Goal: Information Seeking & Learning: Learn about a topic

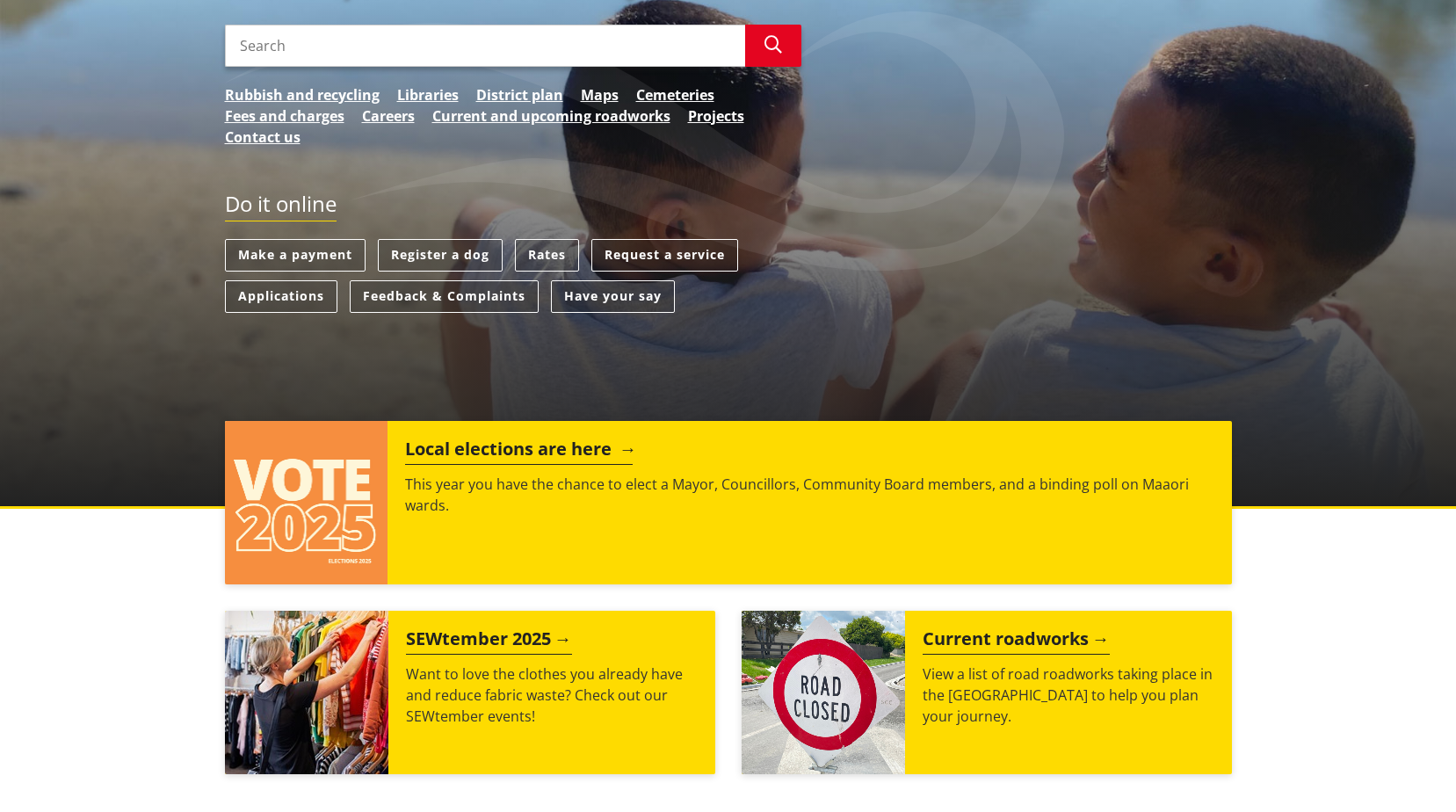
scroll to position [351, 0]
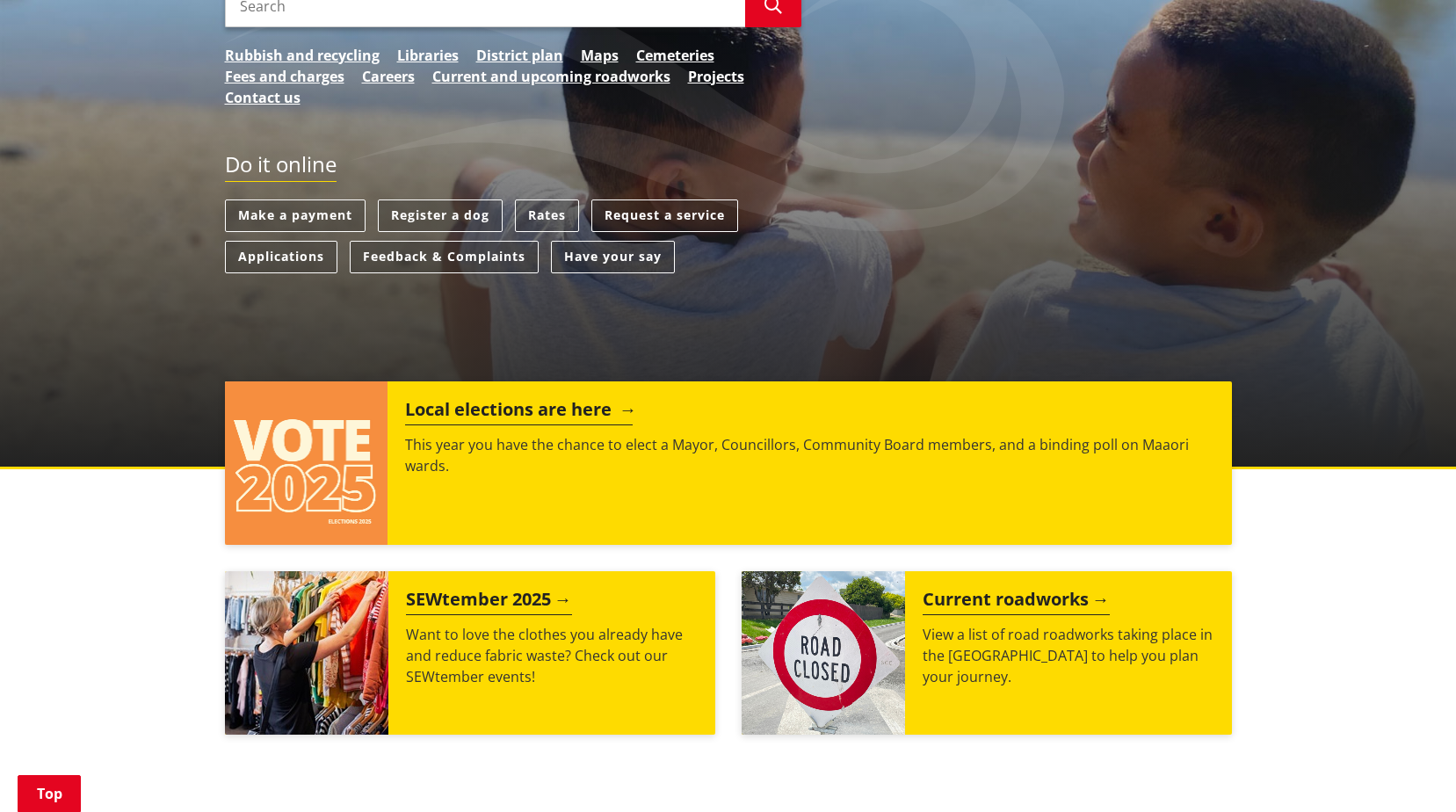
click at [538, 402] on h2 "Local elections are here" at bounding box center [518, 411] width 227 height 27
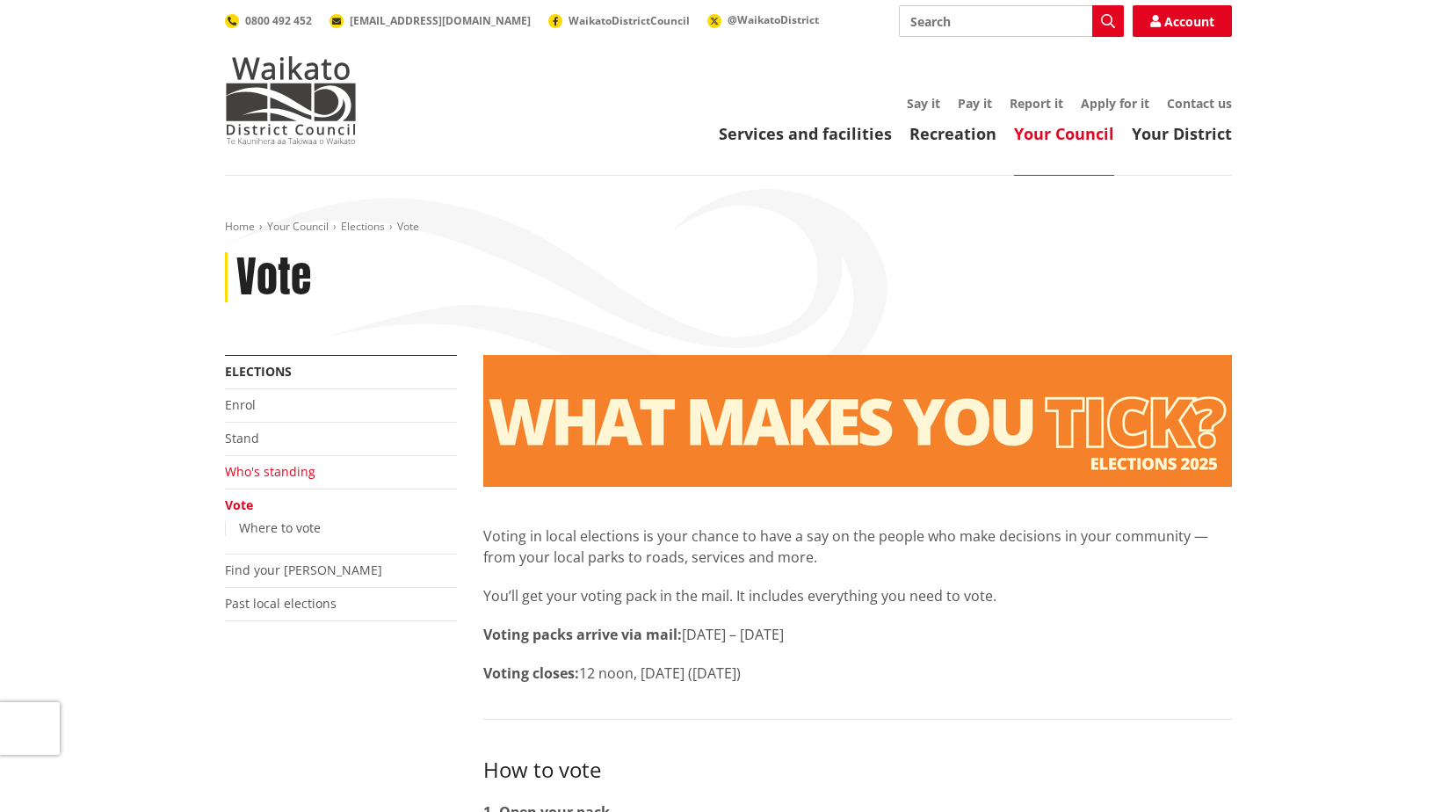
click at [276, 478] on link "Who's standing" at bounding box center [270, 471] width 90 height 17
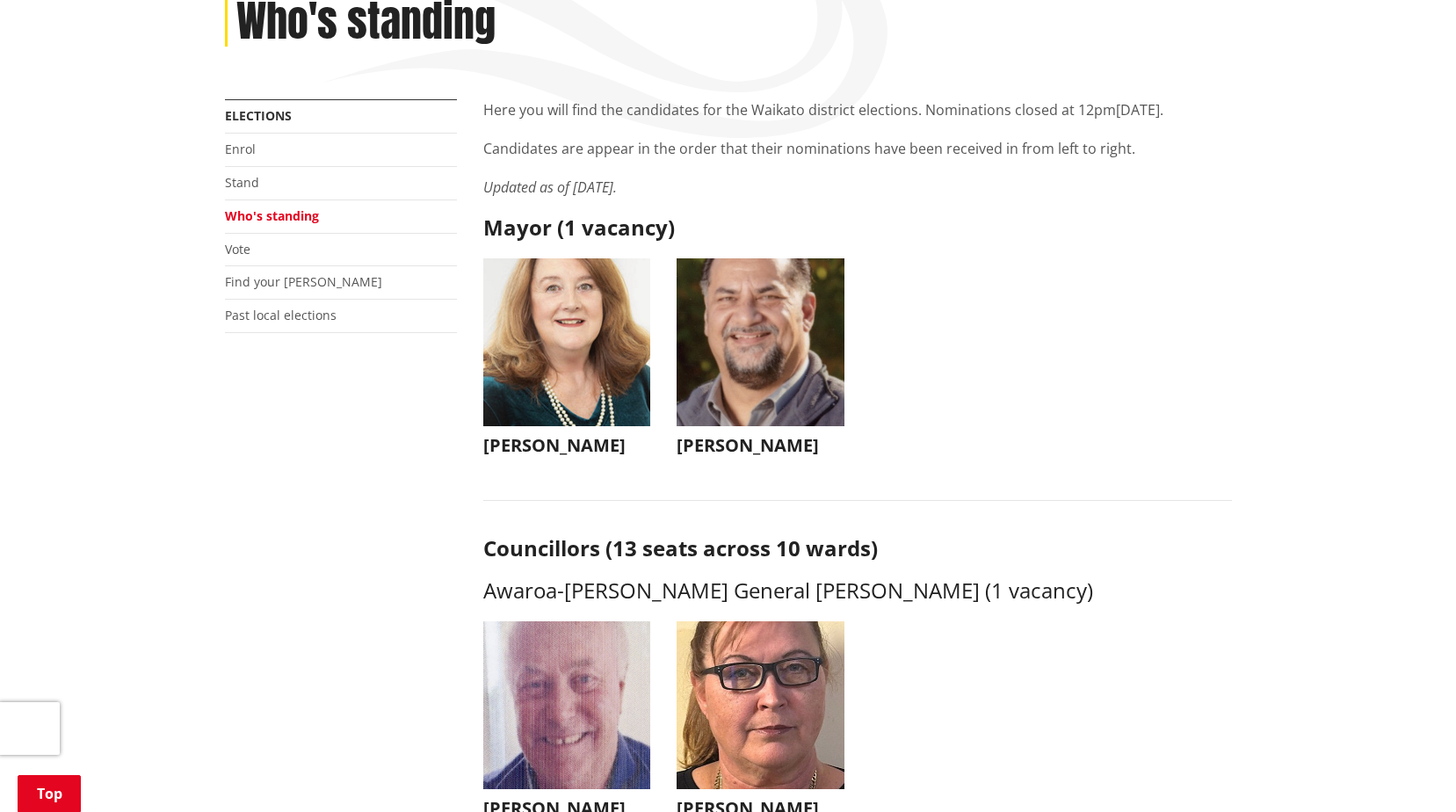
scroll to position [264, 0]
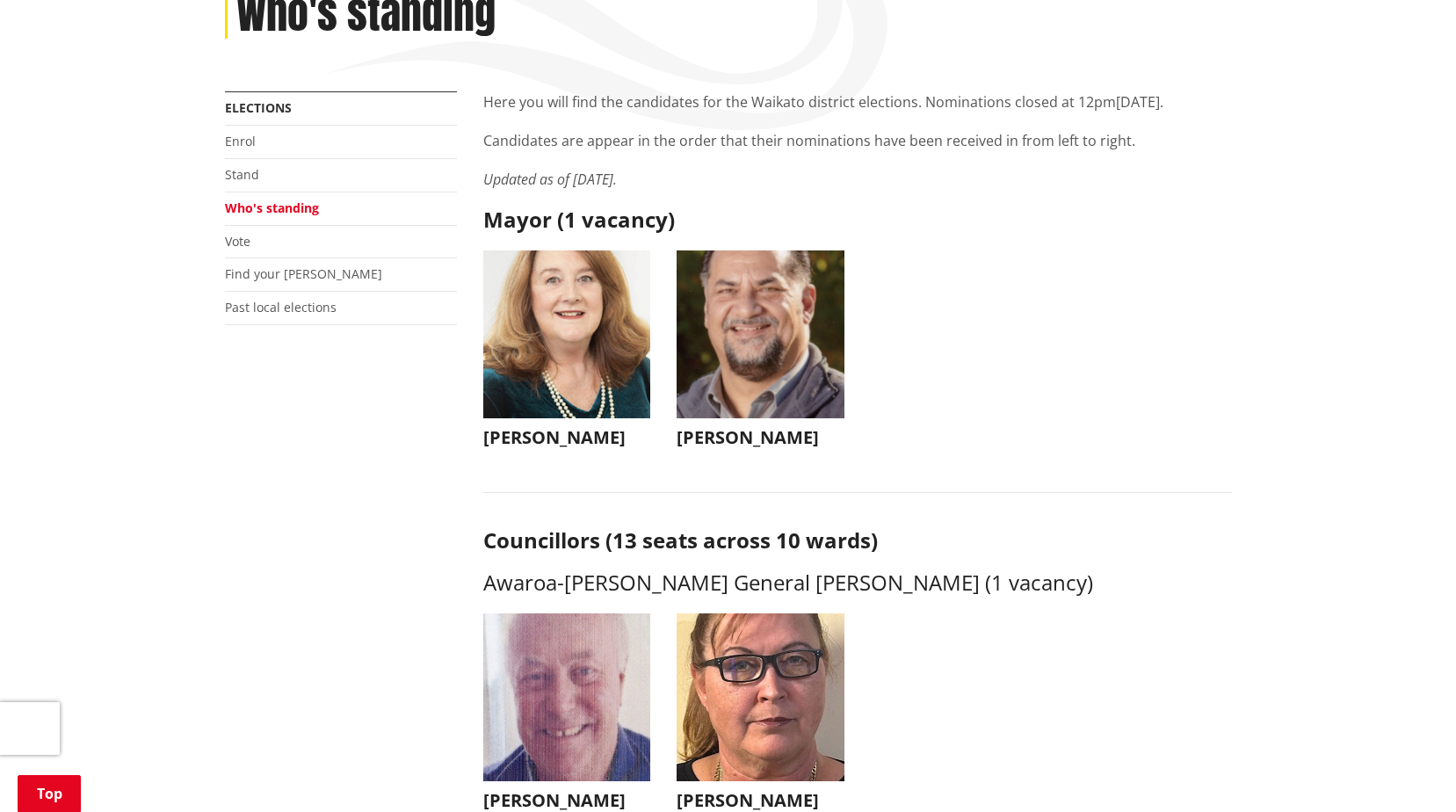
click at [605, 372] on img "button" at bounding box center [566, 334] width 168 height 168
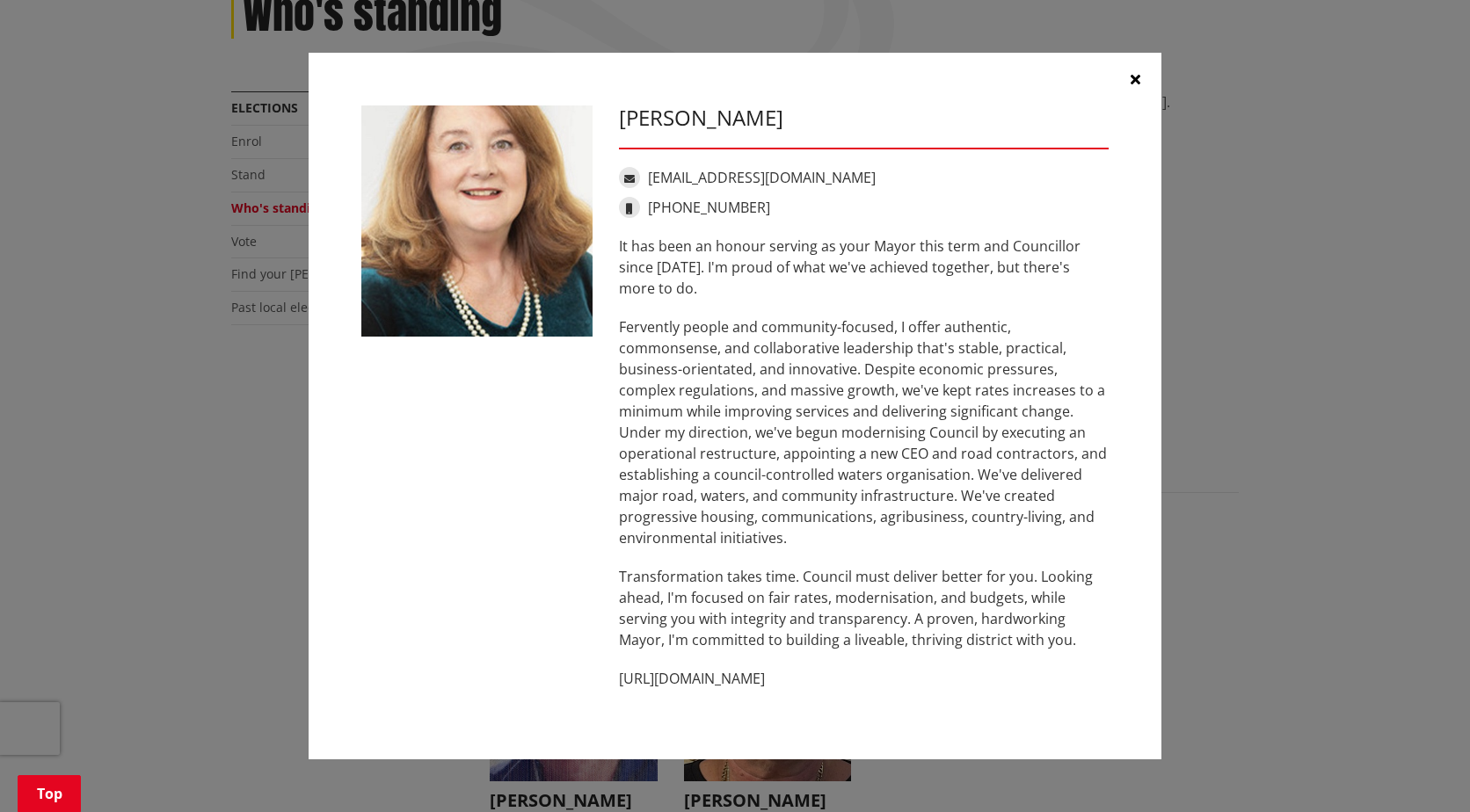
click at [1141, 81] on button "button" at bounding box center [1134, 78] width 53 height 53
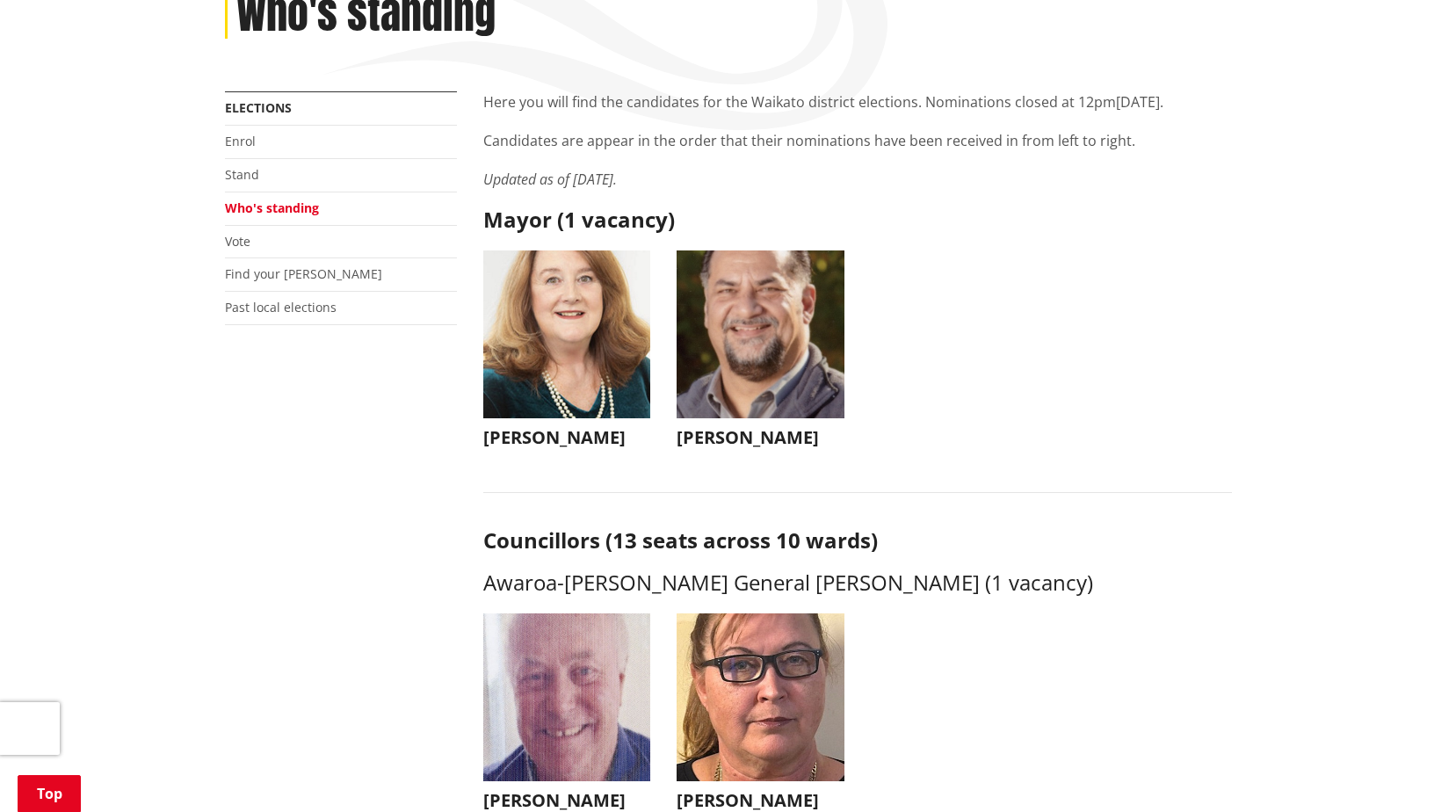
click at [797, 375] on img "button" at bounding box center [760, 334] width 168 height 168
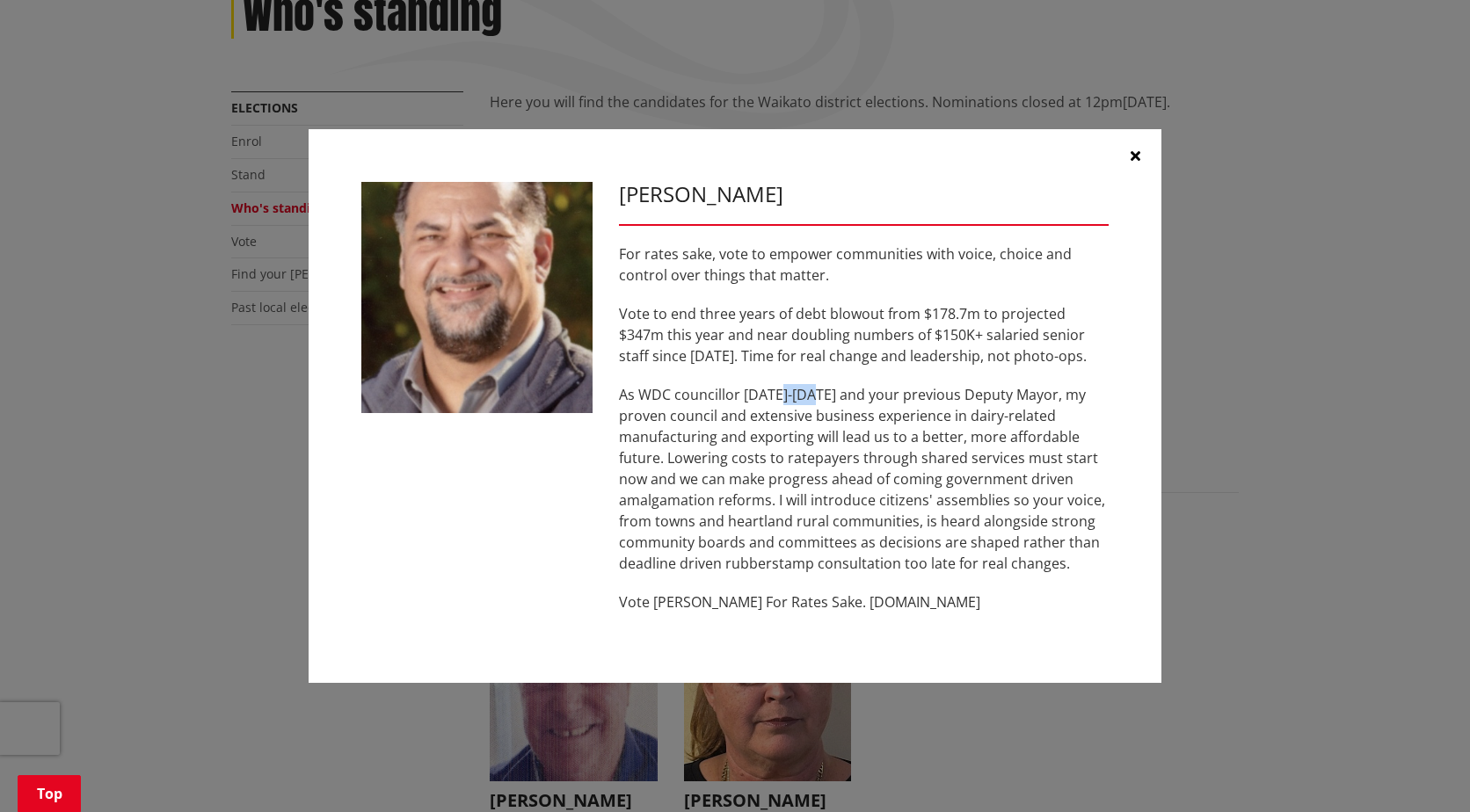
click at [797, 375] on div "For rates sake, vote to empower communities with voice, choice and control over…" at bounding box center [864, 427] width 490 height 369
drag, startPoint x: 797, startPoint y: 375, endPoint x: 752, endPoint y: 361, distance: 47.1
click at [752, 362] on p "Vote to end three years of debt blowout from $178.7m to projected $347m this ye…" at bounding box center [864, 335] width 490 height 63
click at [1140, 154] on button "button" at bounding box center [1134, 155] width 53 height 53
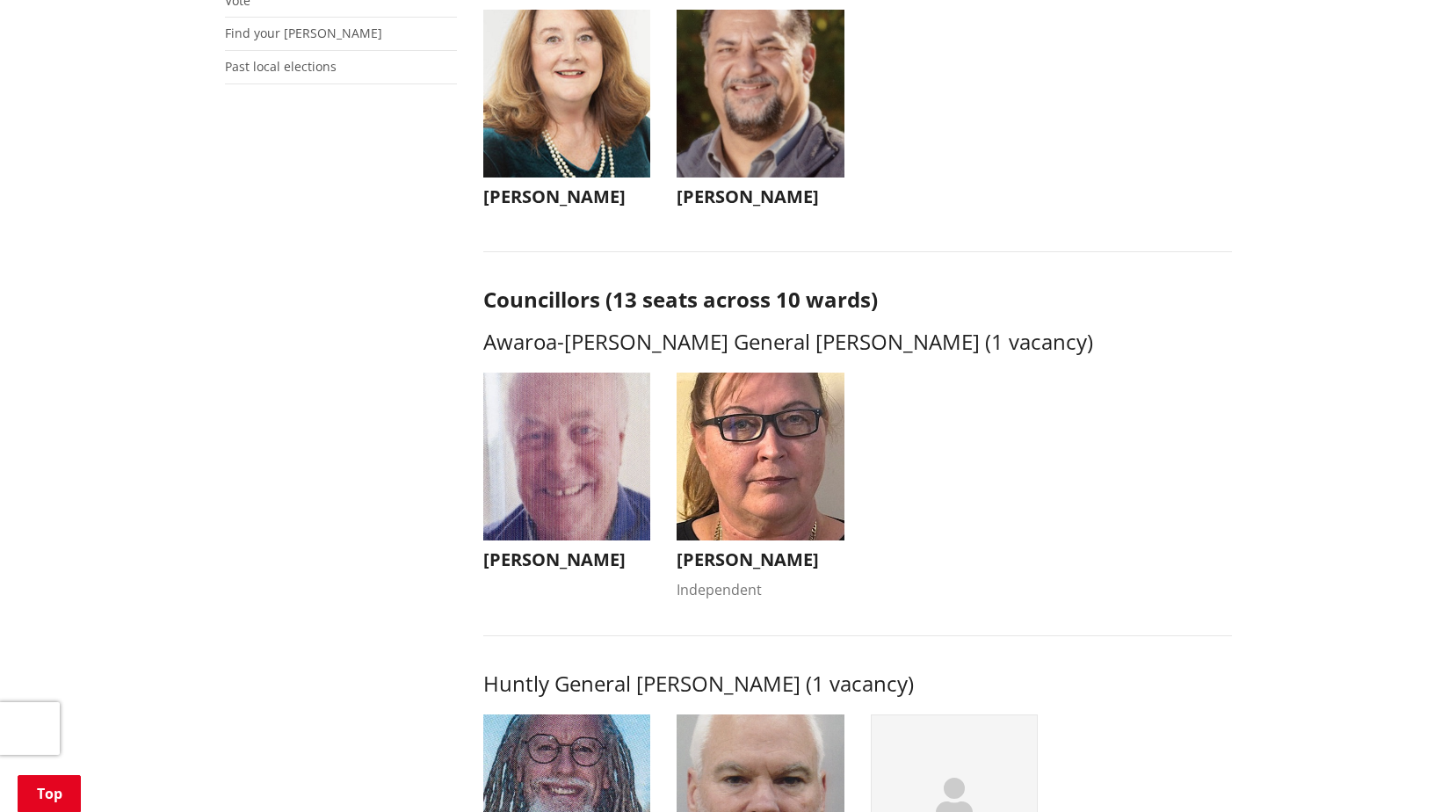
scroll to position [527, 0]
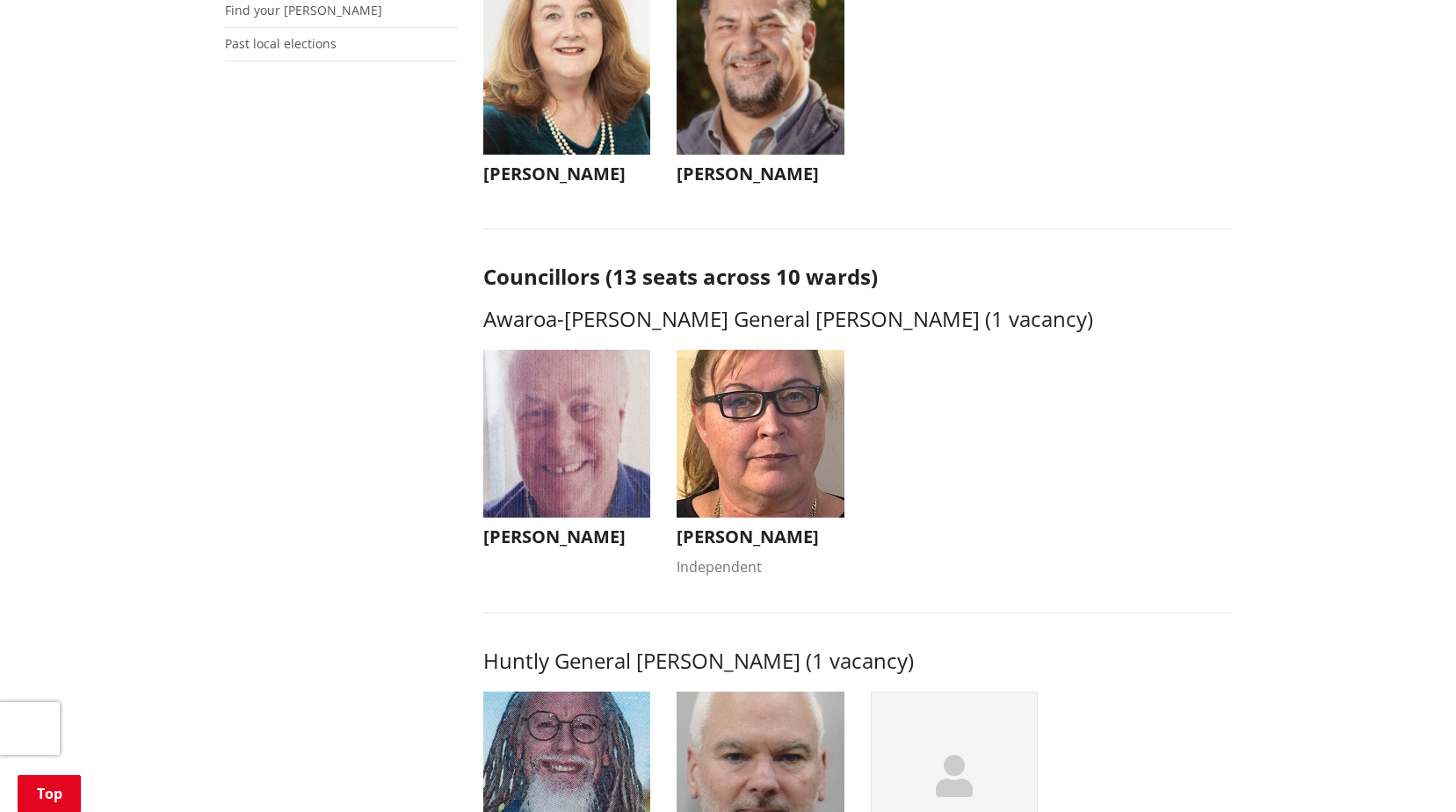
click at [570, 438] on img "button" at bounding box center [566, 433] width 168 height 168
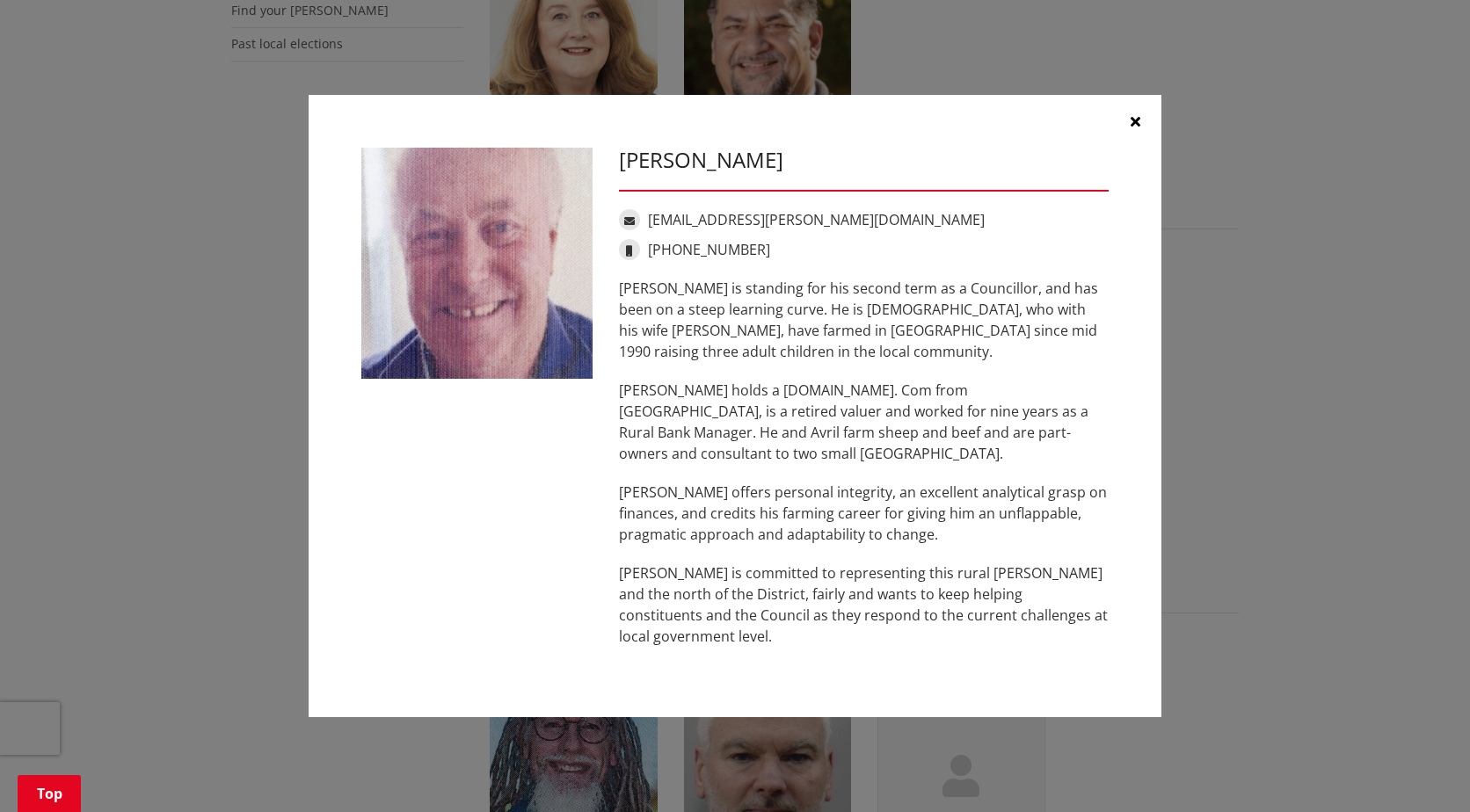
click at [1148, 137] on button "button" at bounding box center [1134, 121] width 53 height 53
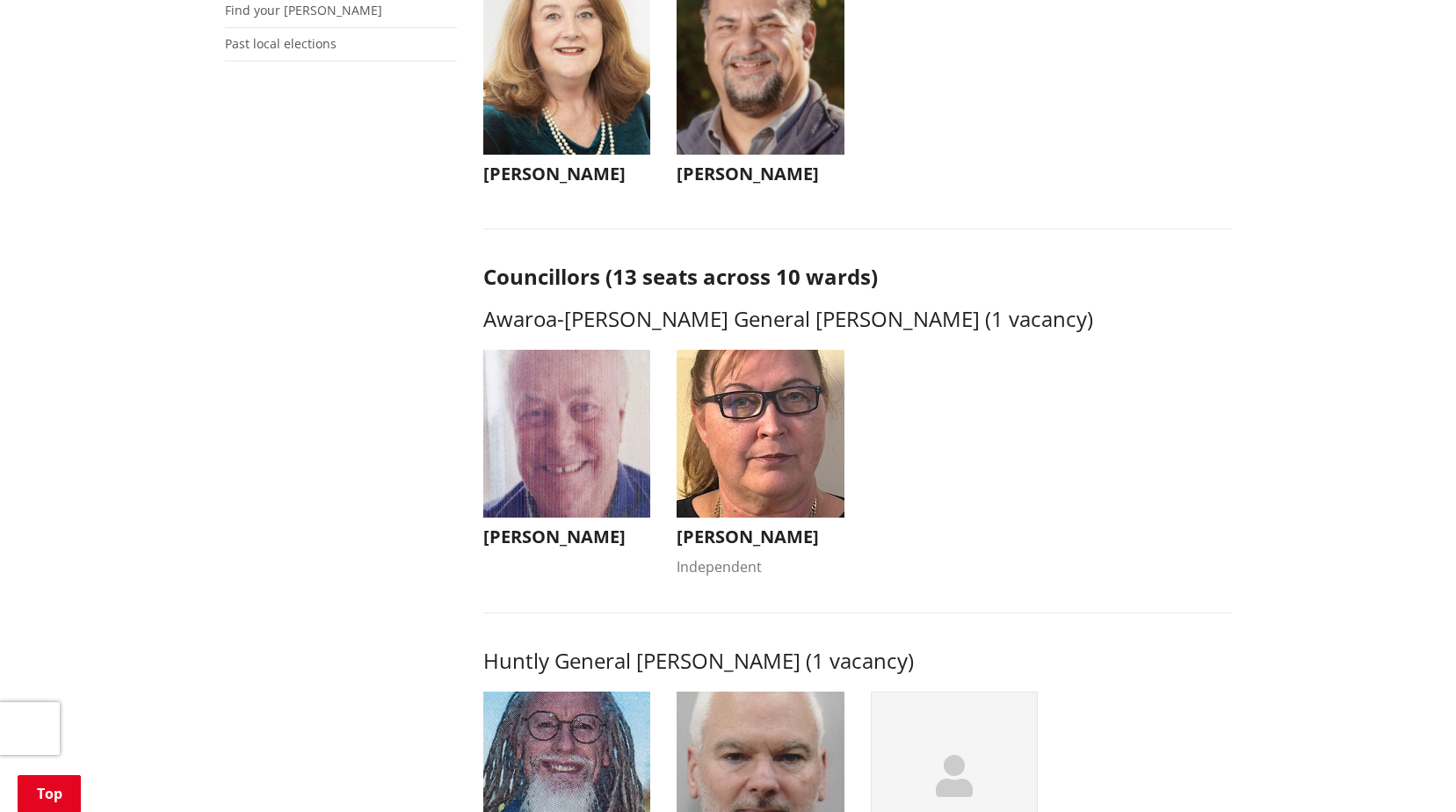
click at [788, 370] on img "button" at bounding box center [760, 433] width 168 height 168
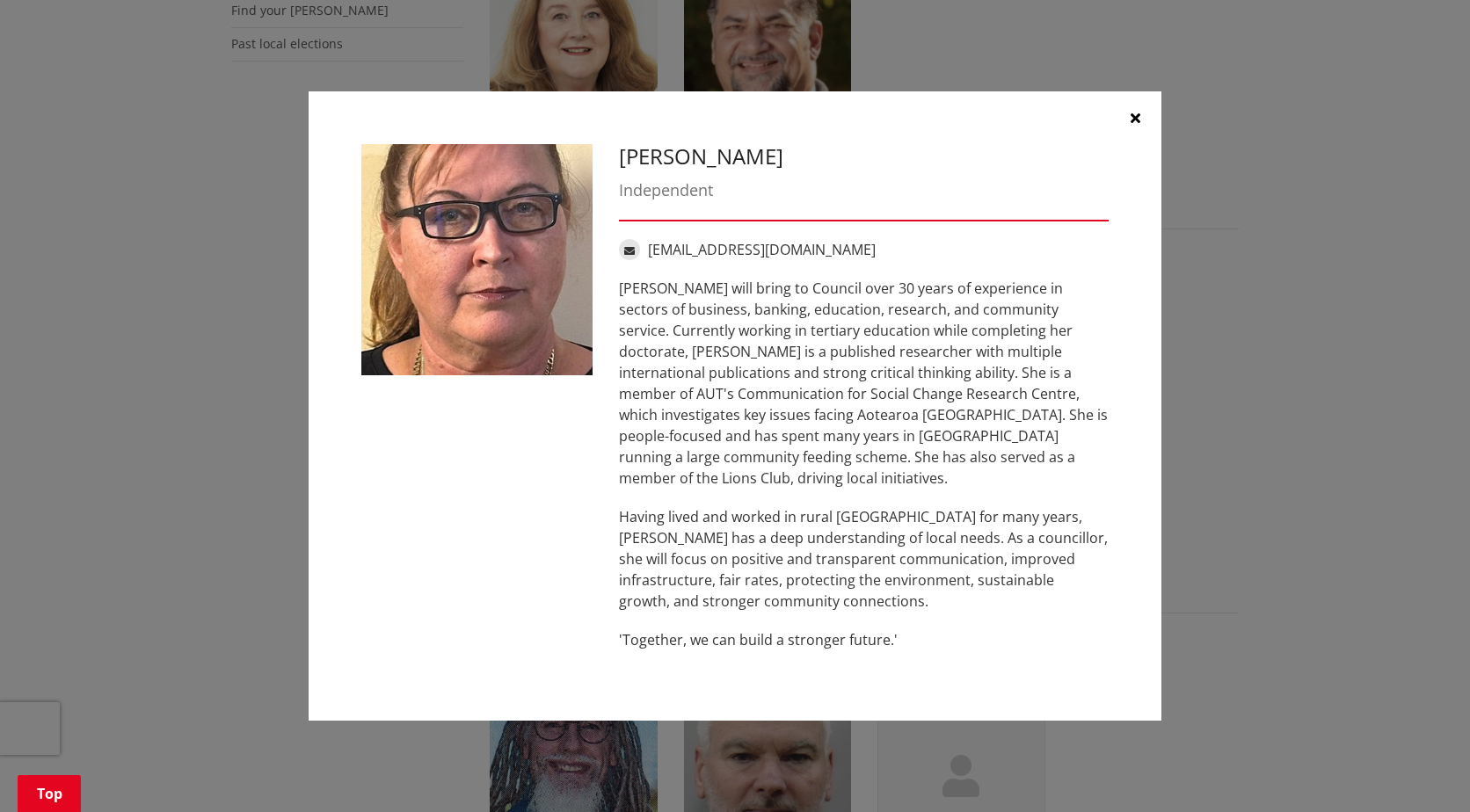
click at [1140, 112] on button "button" at bounding box center [1134, 117] width 53 height 53
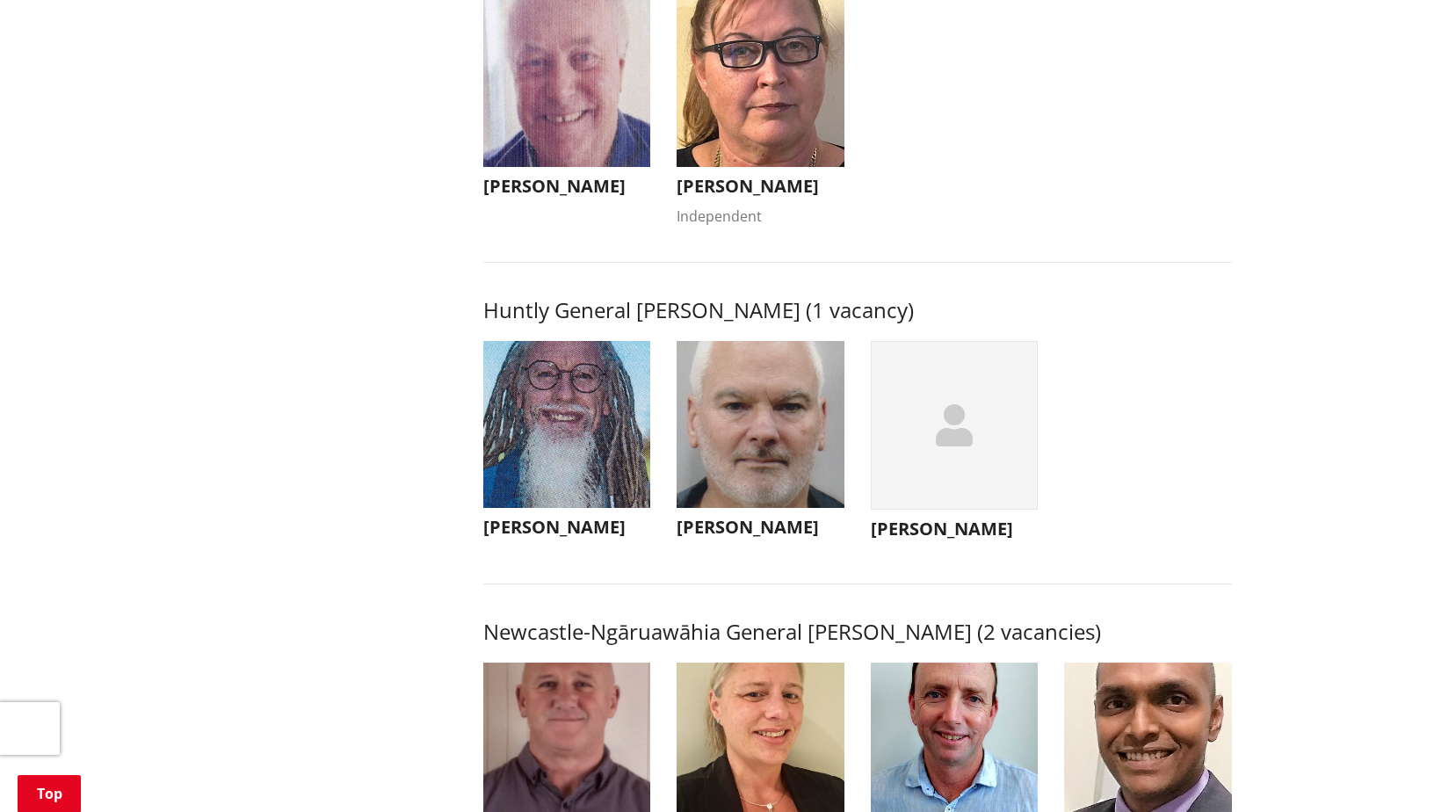
scroll to position [878, 0]
click at [508, 470] on img "button" at bounding box center [566, 423] width 168 height 168
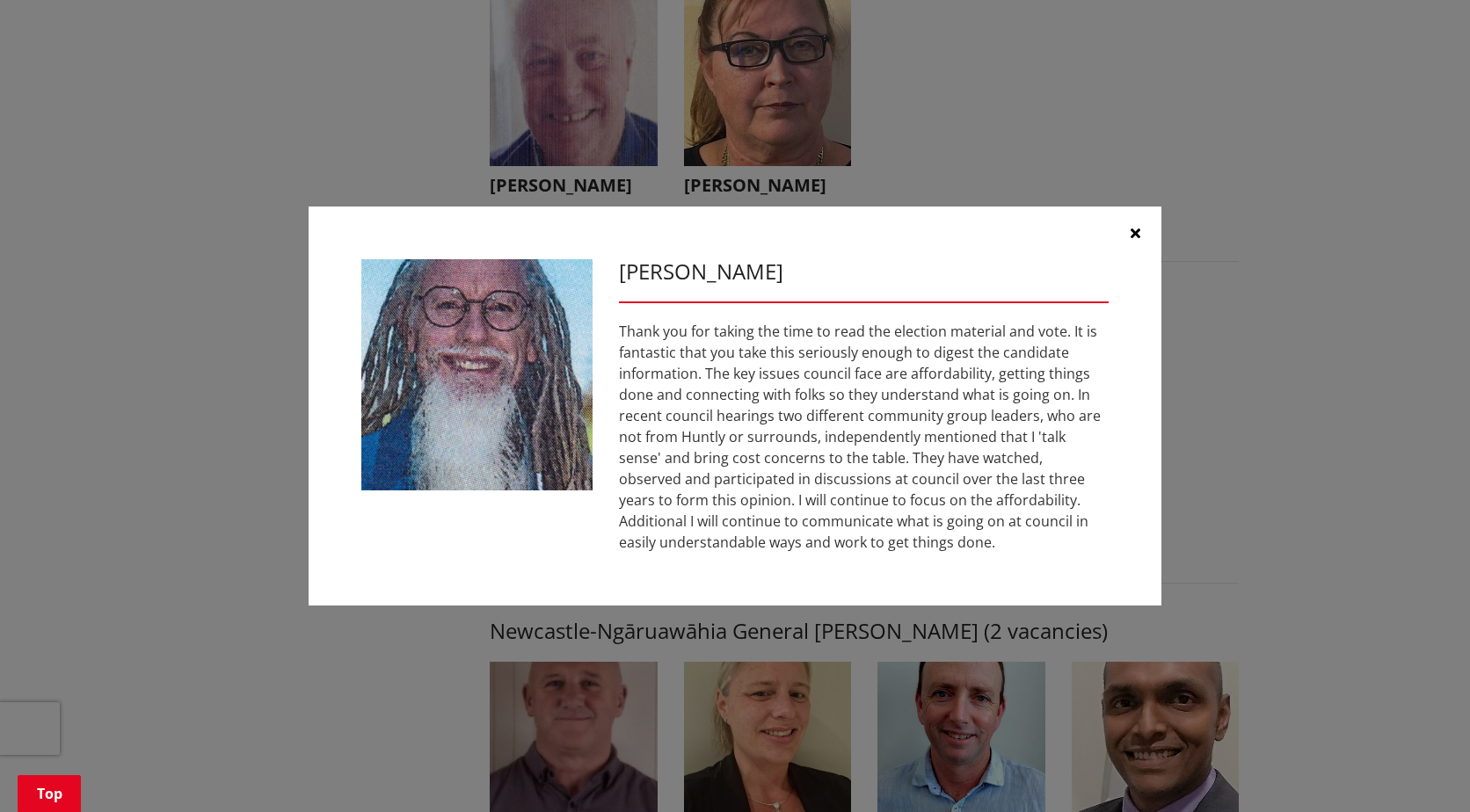
click at [1140, 226] on button "button" at bounding box center [1134, 232] width 53 height 53
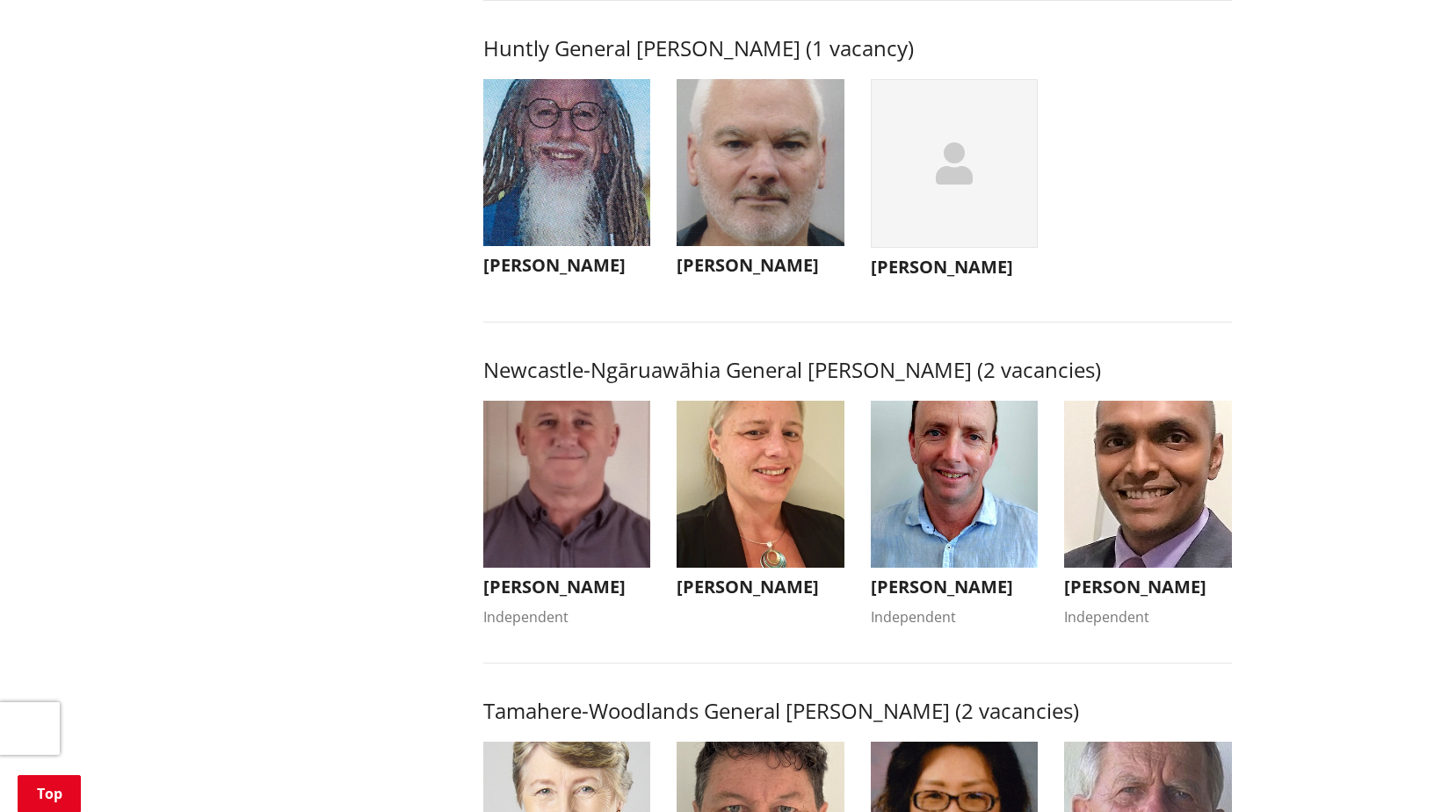
scroll to position [967, 0]
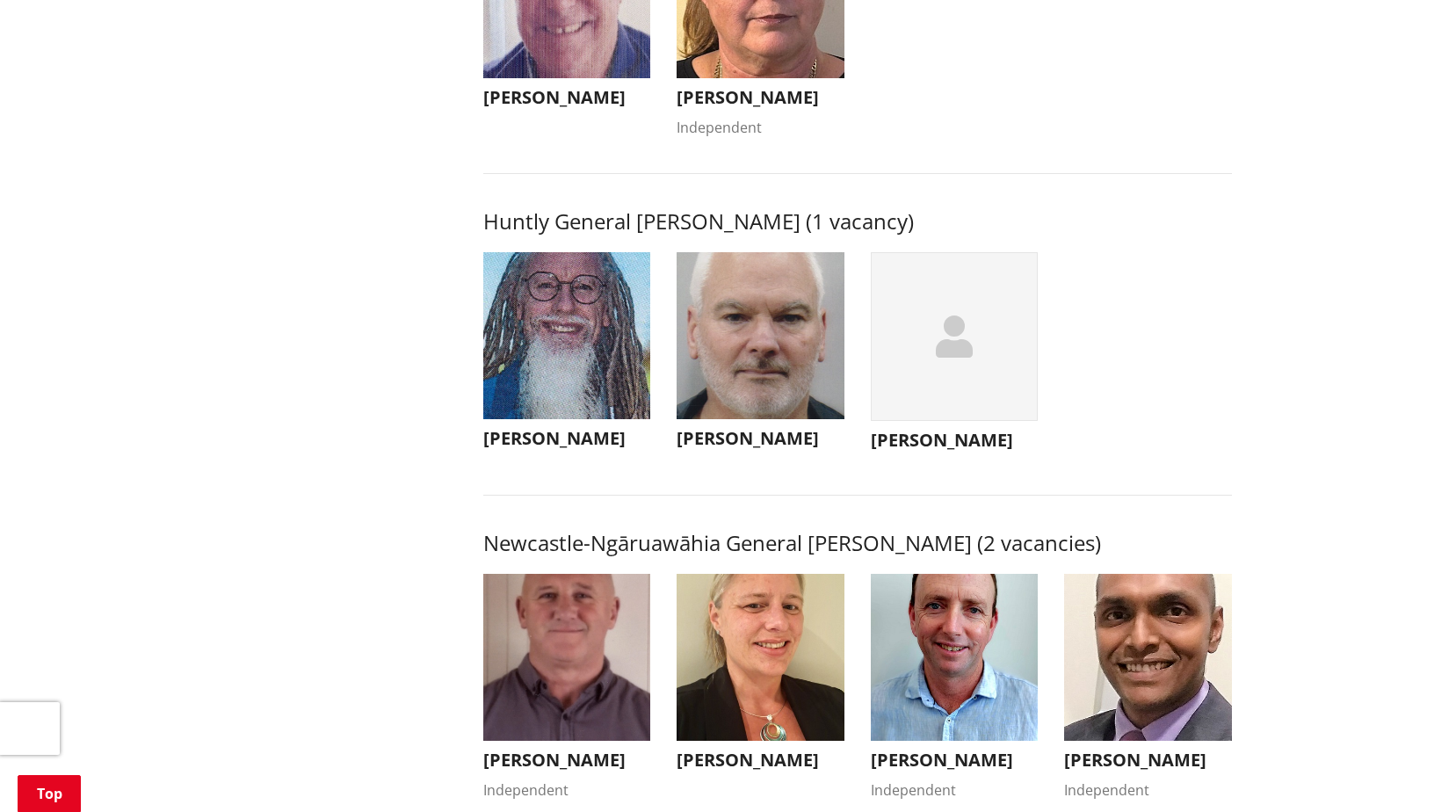
click at [763, 348] on img "button" at bounding box center [760, 335] width 168 height 168
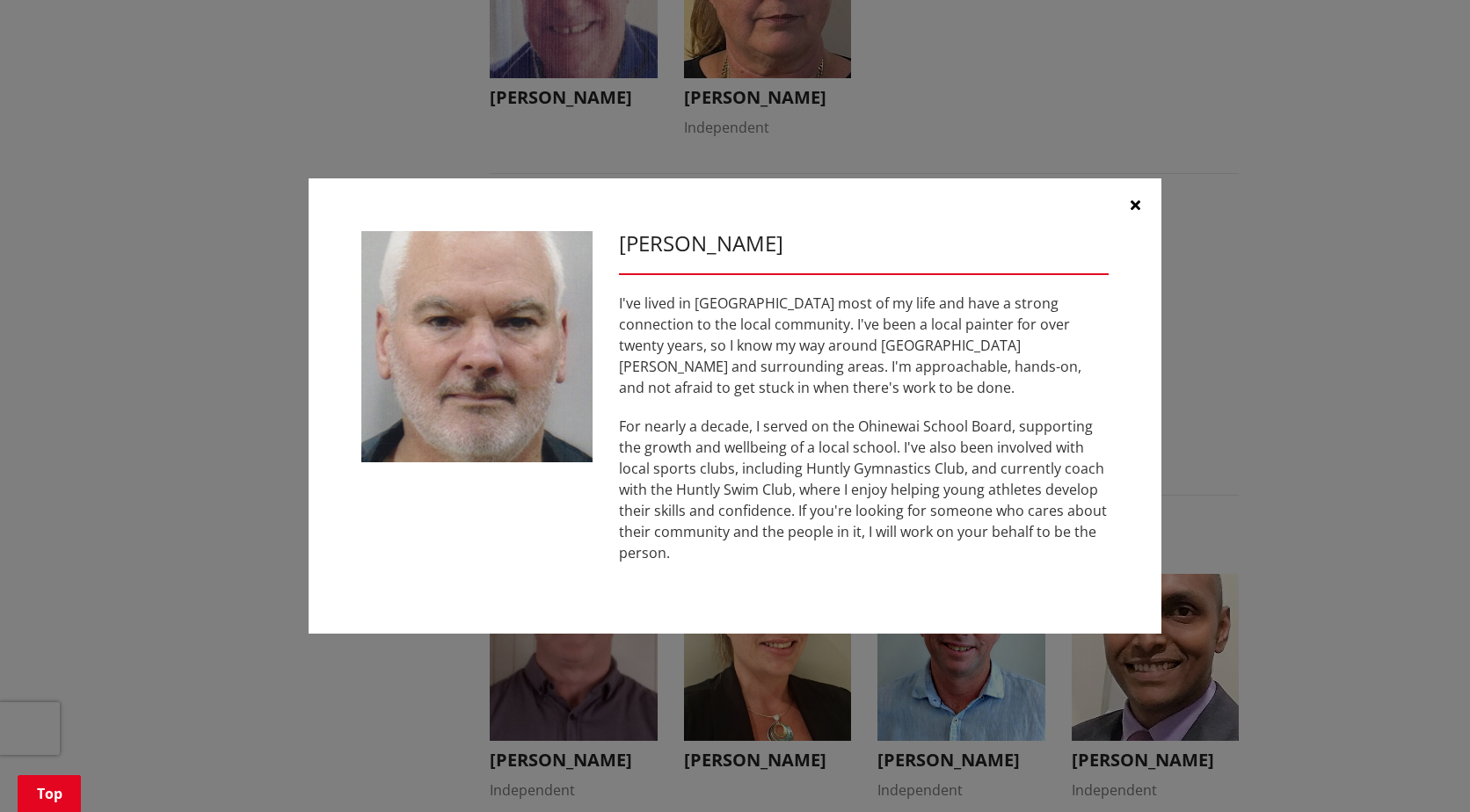
drag, startPoint x: 883, startPoint y: 319, endPoint x: 1019, endPoint y: 272, distance: 143.9
click at [1018, 274] on div "[PERSON_NAME] I've lived in [GEOGRAPHIC_DATA] most of my life and have a strong…" at bounding box center [864, 406] width 516 height 351
click at [1143, 218] on button "button" at bounding box center [1134, 204] width 53 height 53
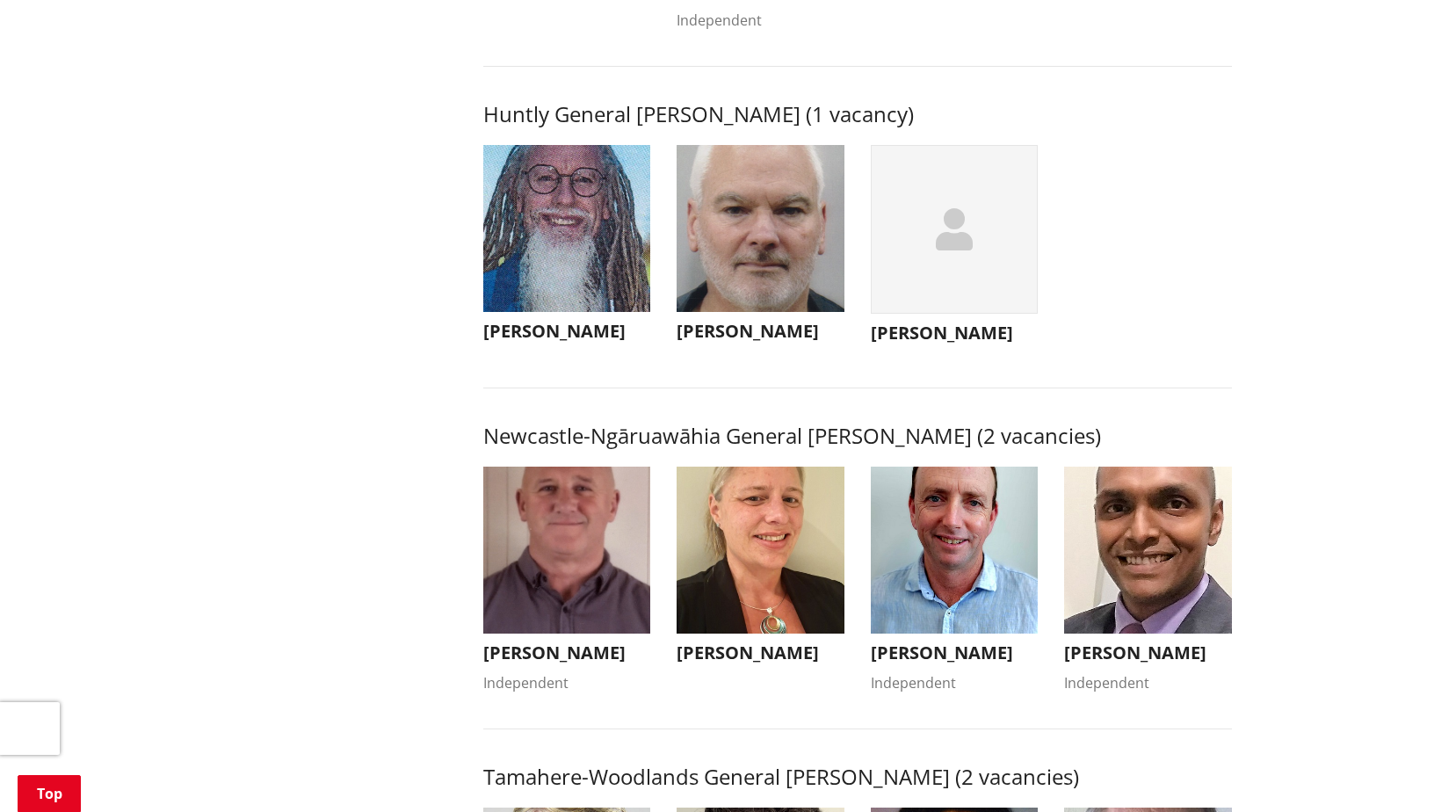
scroll to position [1054, 0]
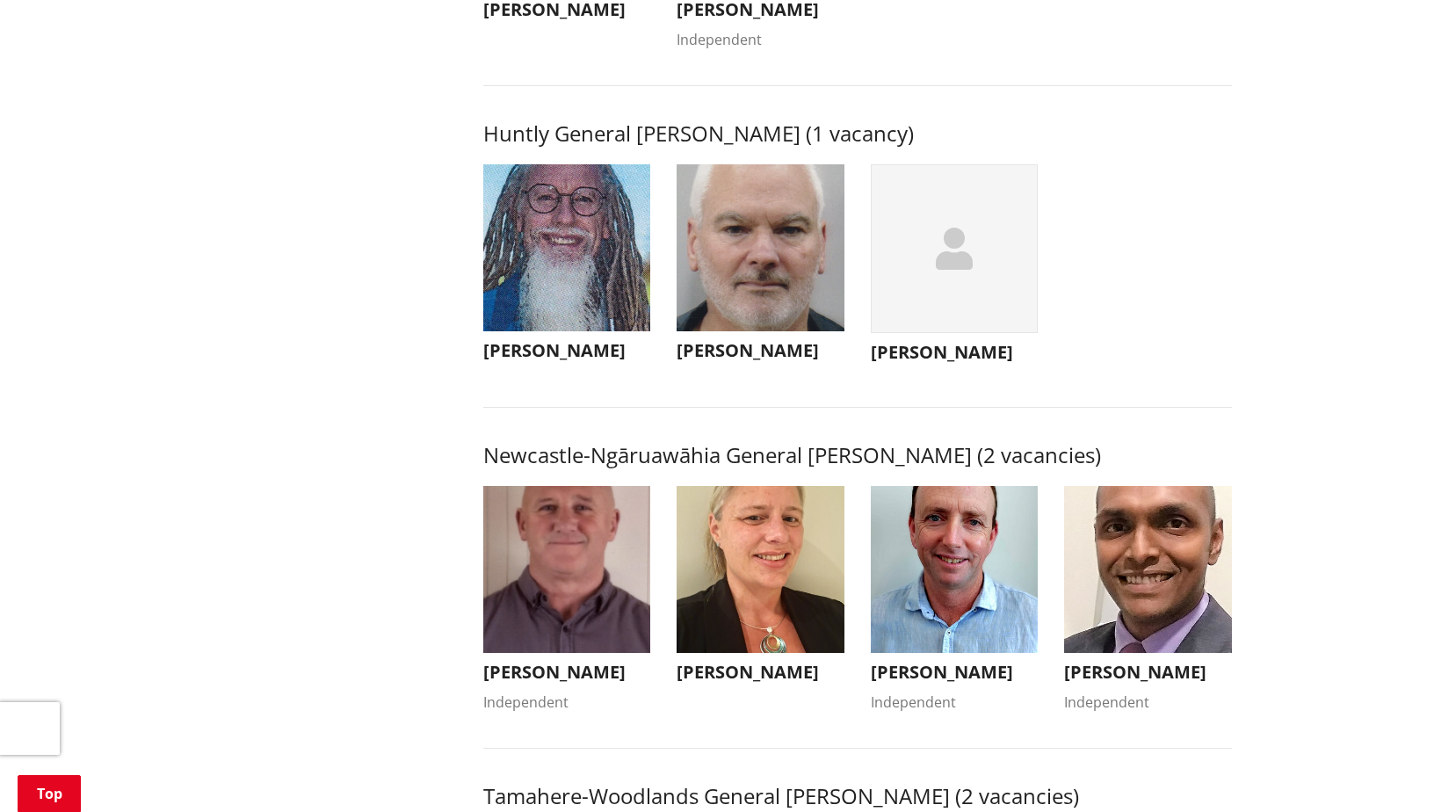
click at [947, 212] on div "button" at bounding box center [954, 249] width 168 height 170
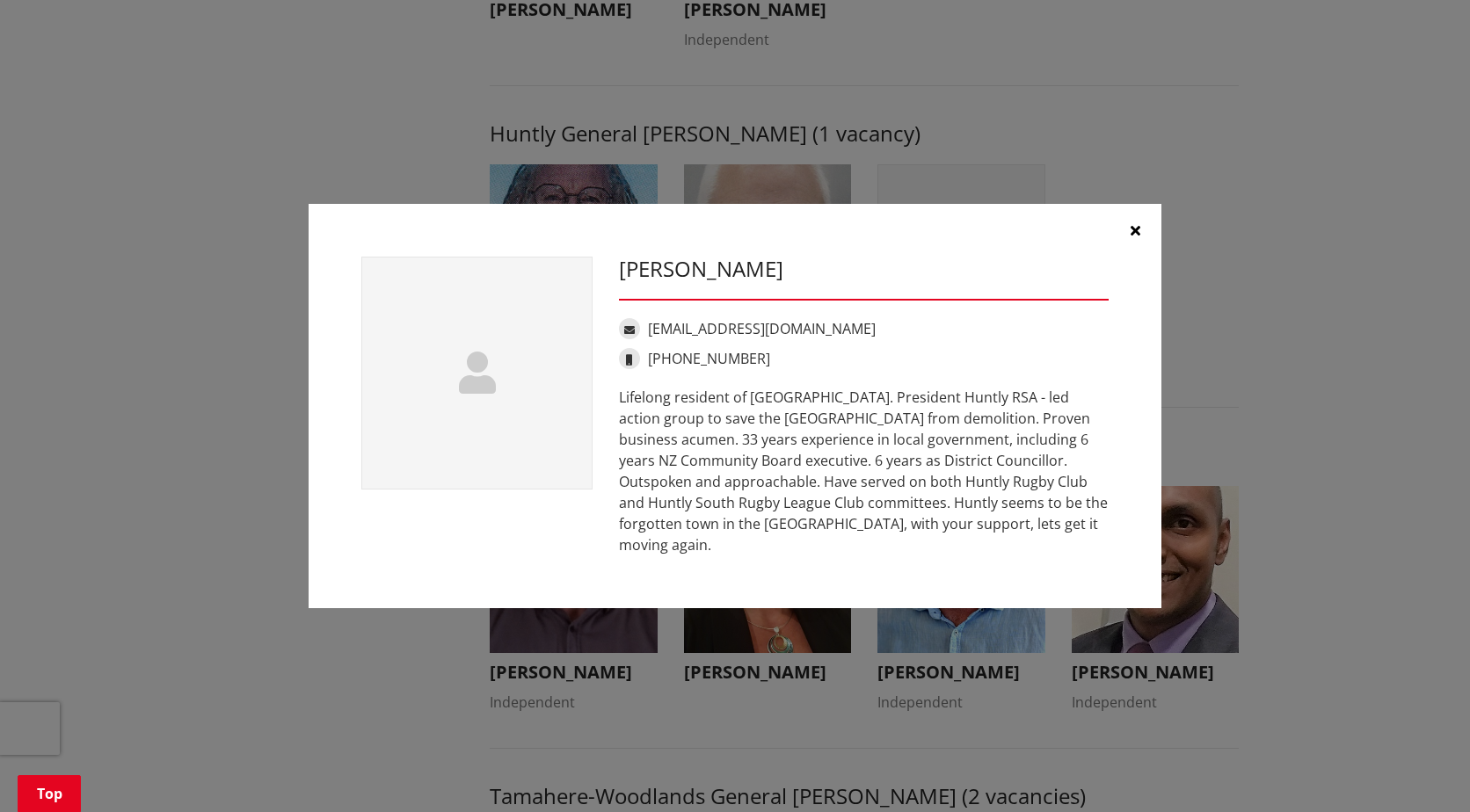
click at [1119, 246] on button "button" at bounding box center [1134, 230] width 53 height 53
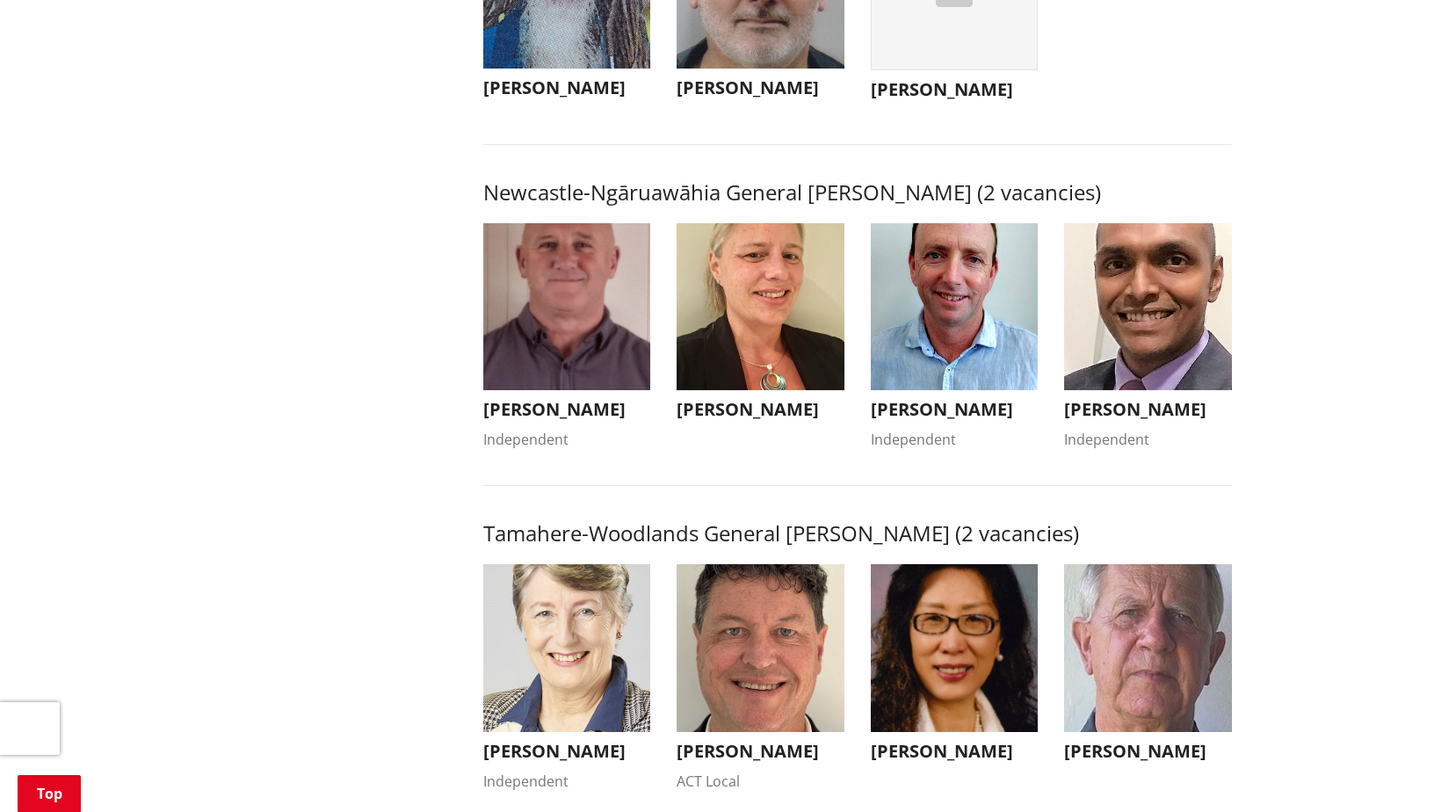
scroll to position [1318, 0]
click at [539, 357] on img "button" at bounding box center [566, 305] width 168 height 168
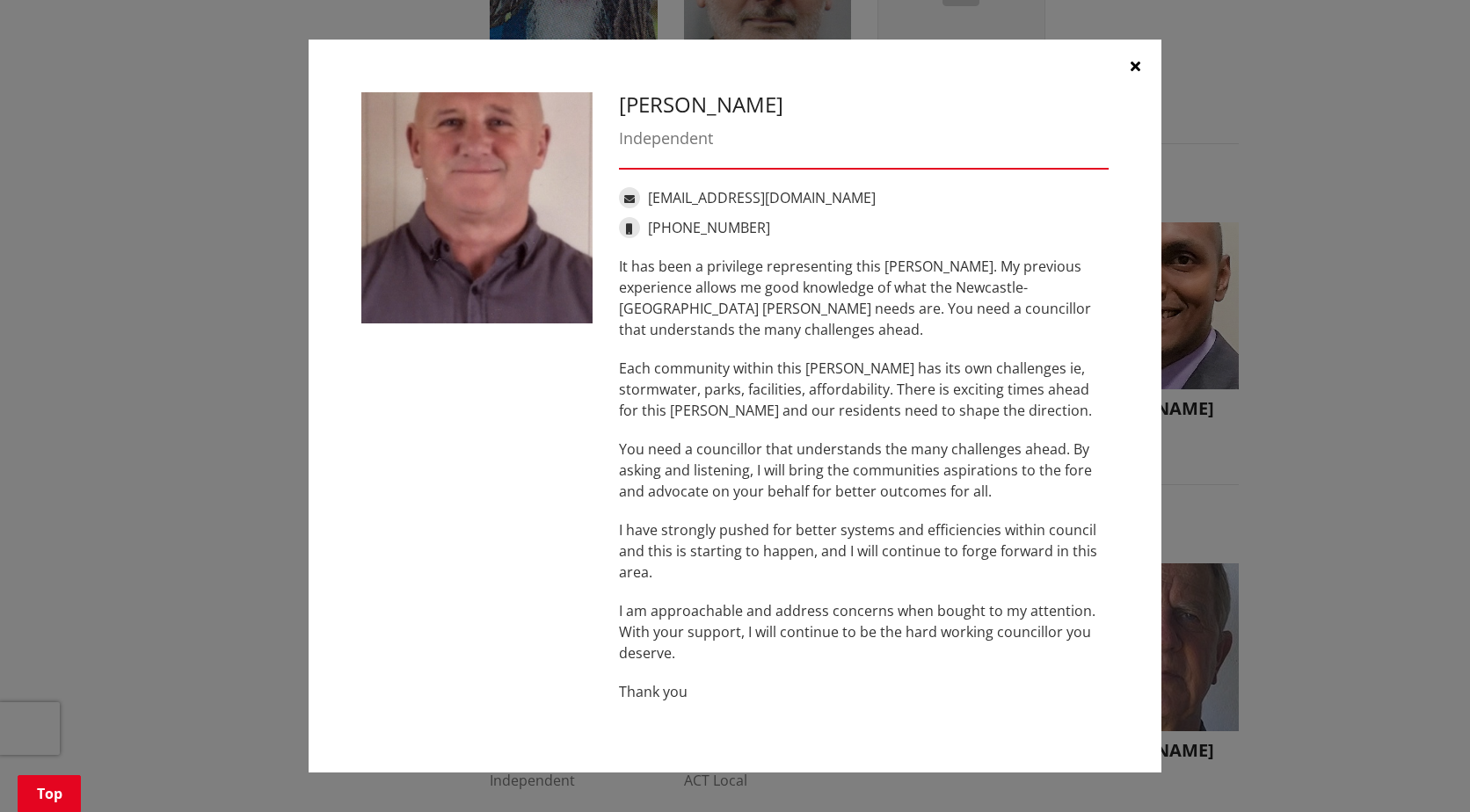
click at [1137, 66] on icon "button" at bounding box center [1136, 65] width 10 height 14
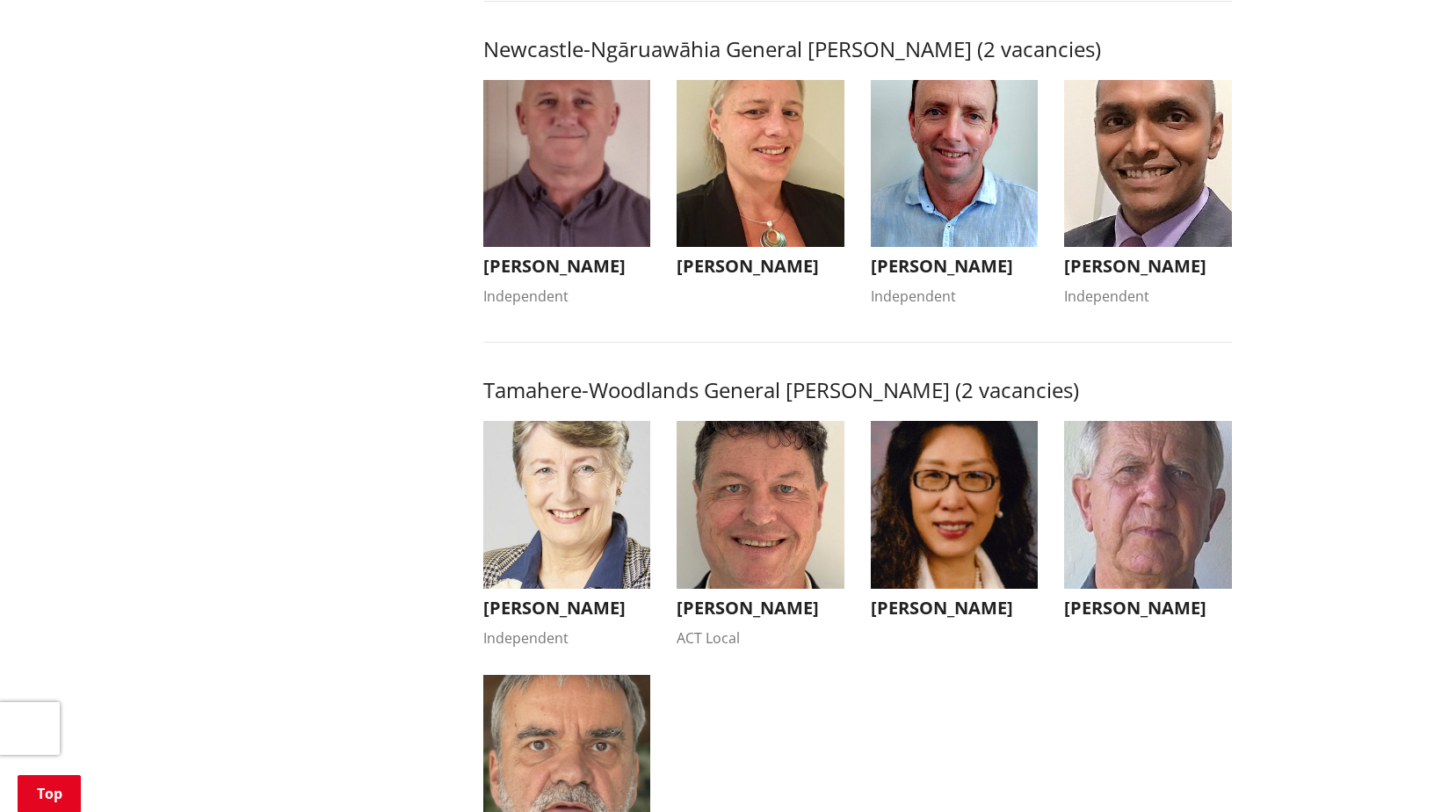
scroll to position [1493, 0]
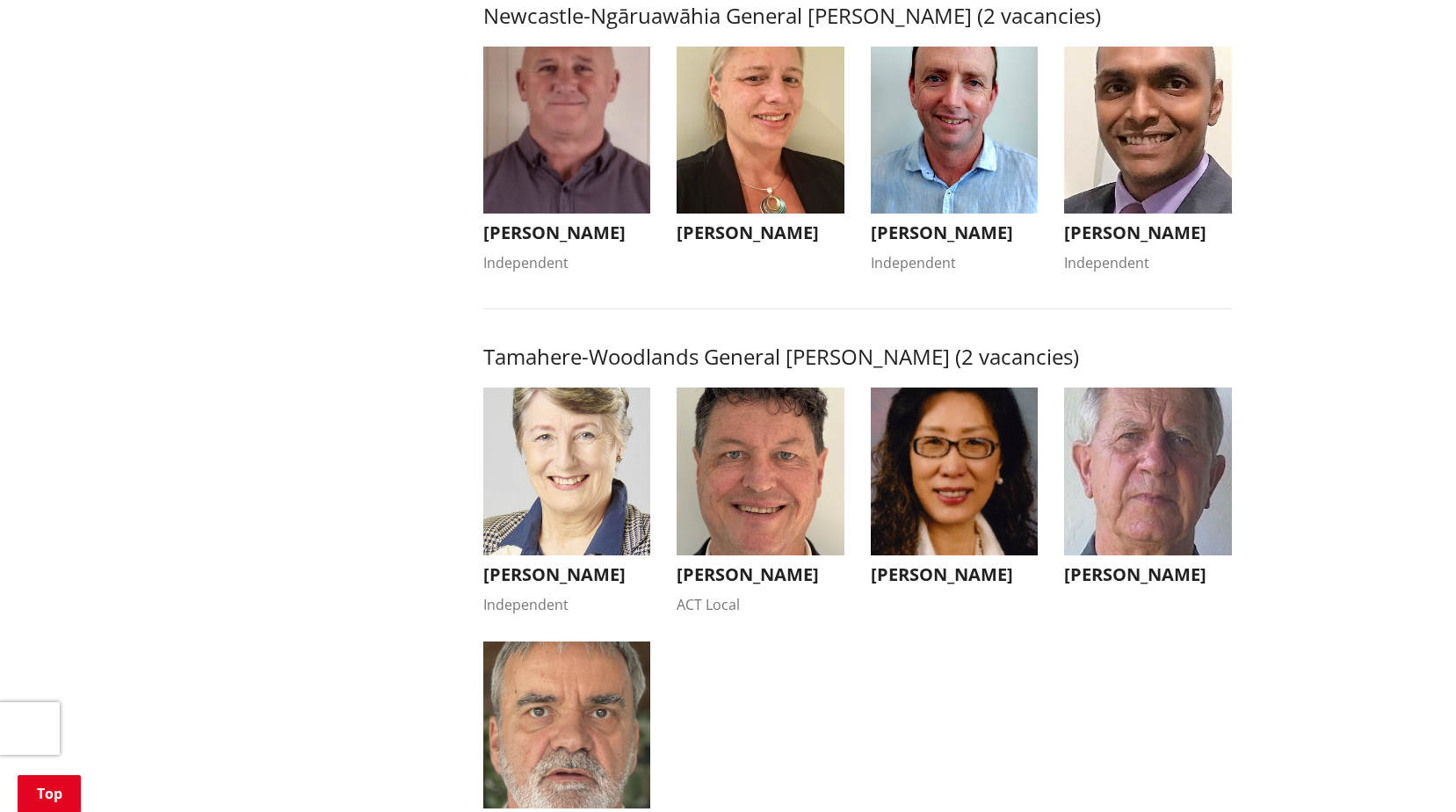
click at [764, 204] on img "button" at bounding box center [760, 130] width 168 height 168
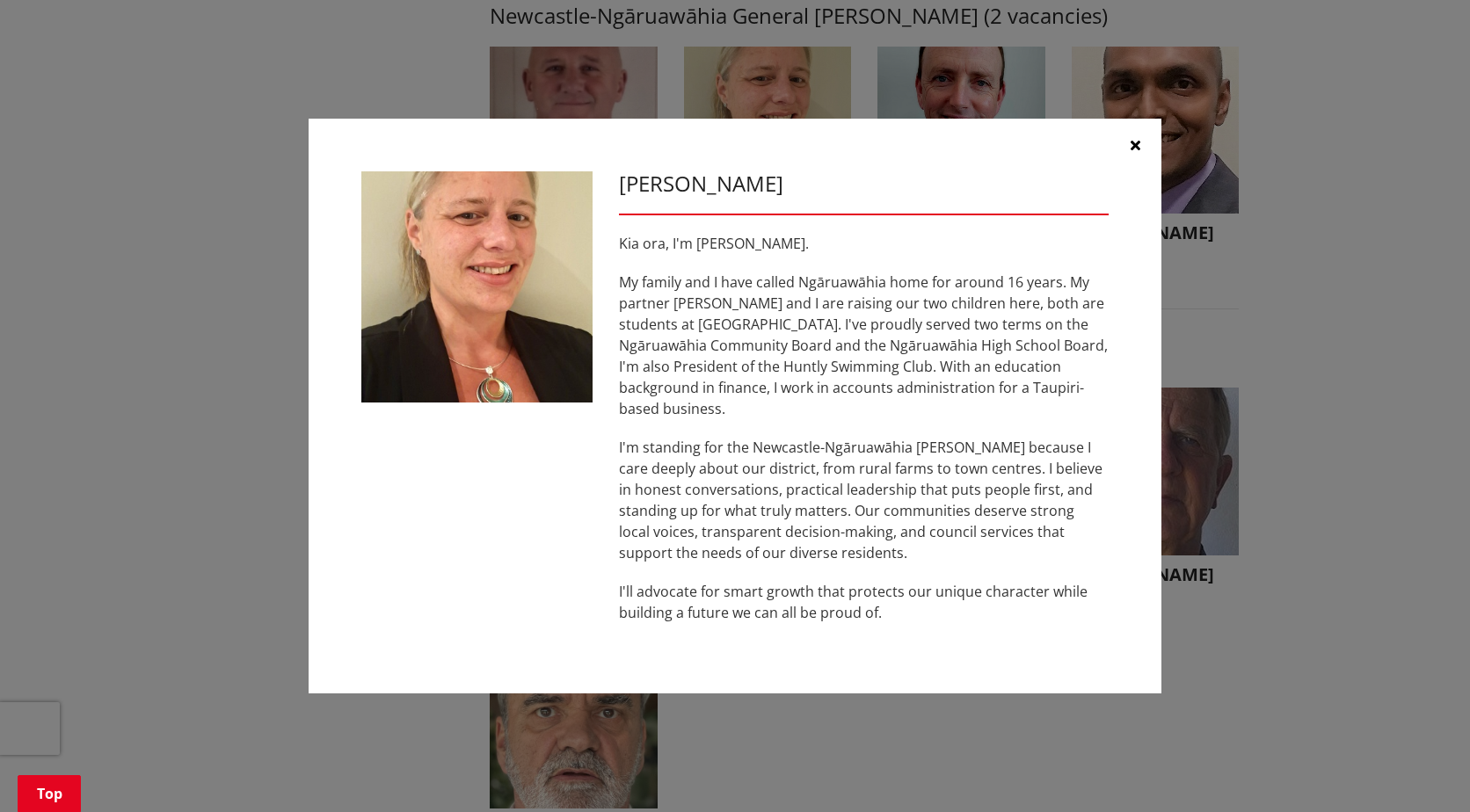
click at [1124, 163] on button "button" at bounding box center [1134, 145] width 53 height 53
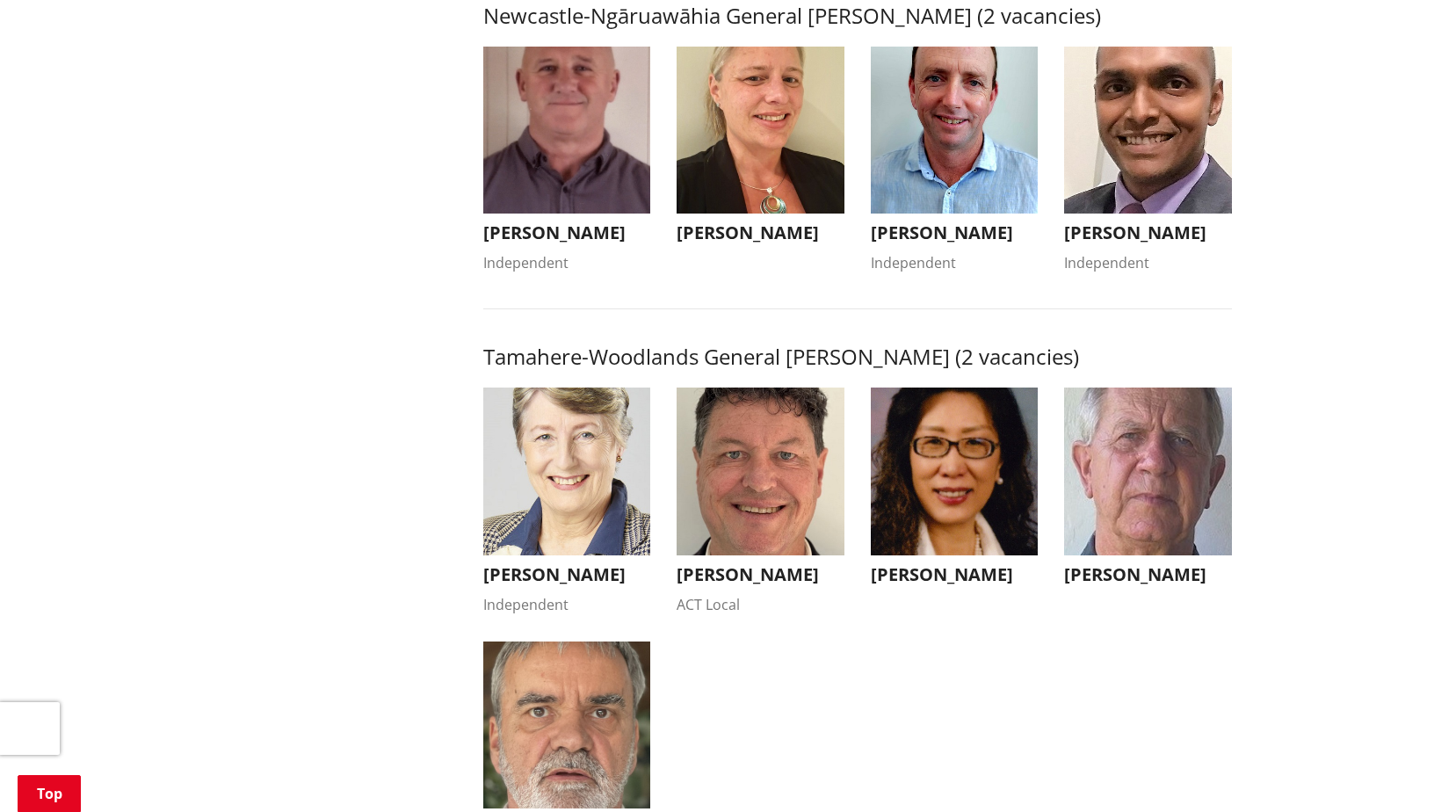
click at [984, 513] on img "button" at bounding box center [954, 471] width 168 height 168
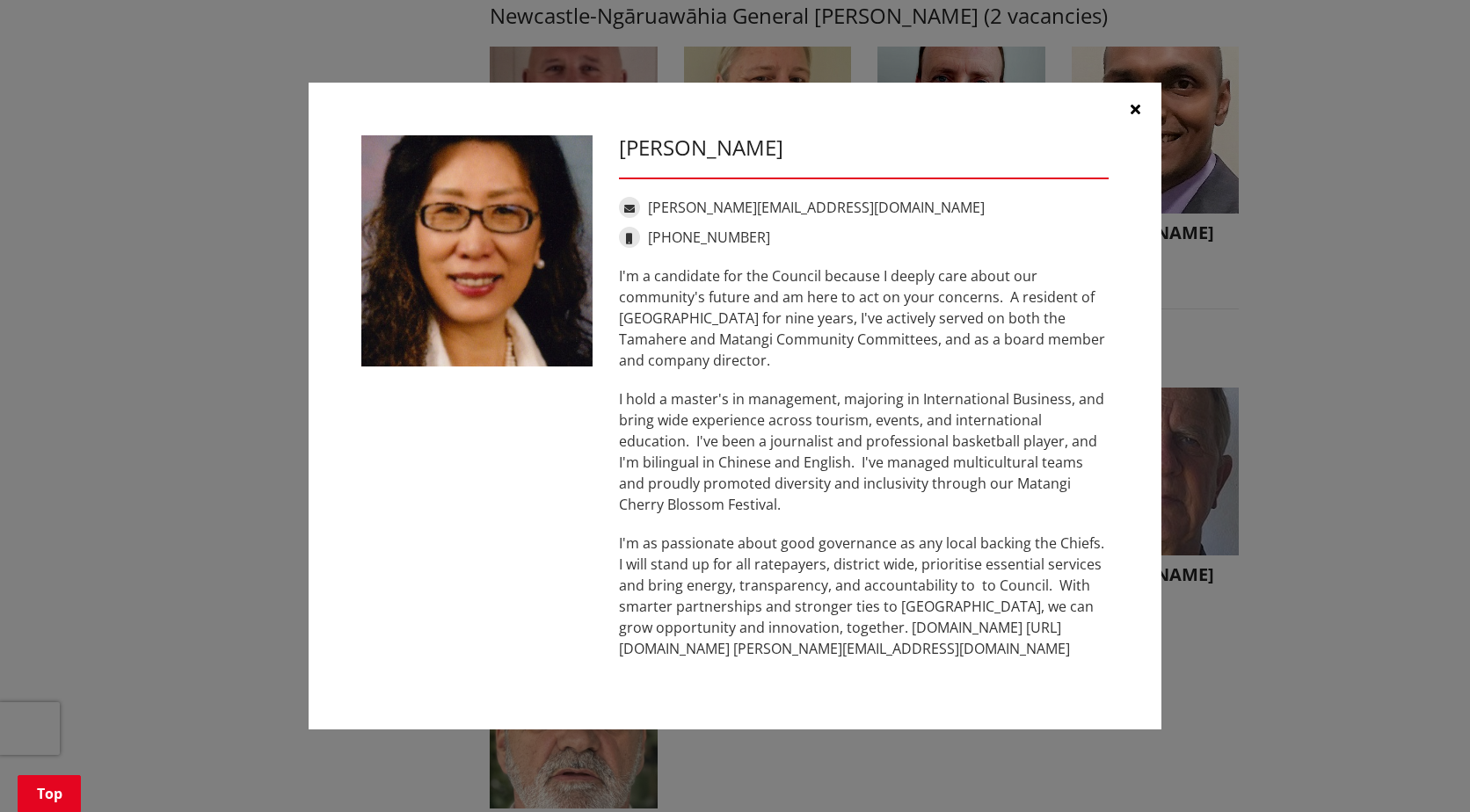
drag, startPoint x: 751, startPoint y: 487, endPoint x: 899, endPoint y: 570, distance: 169.7
click at [901, 581] on p "I'm as passionate about good governance as any local backing the Chiefs. I will…" at bounding box center [864, 596] width 490 height 127
click at [1142, 107] on button "button" at bounding box center [1134, 108] width 53 height 53
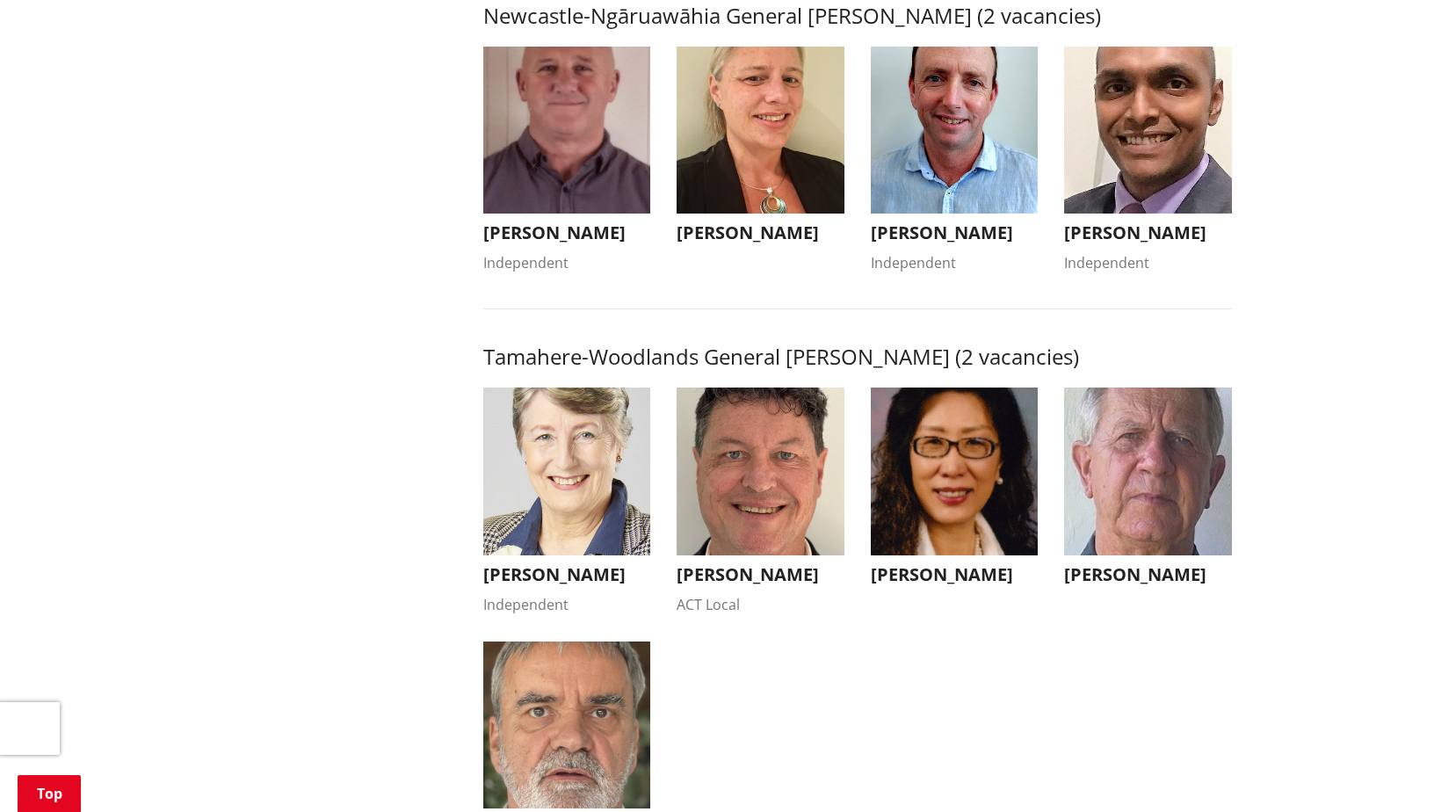
click at [999, 187] on img "button" at bounding box center [954, 130] width 168 height 168
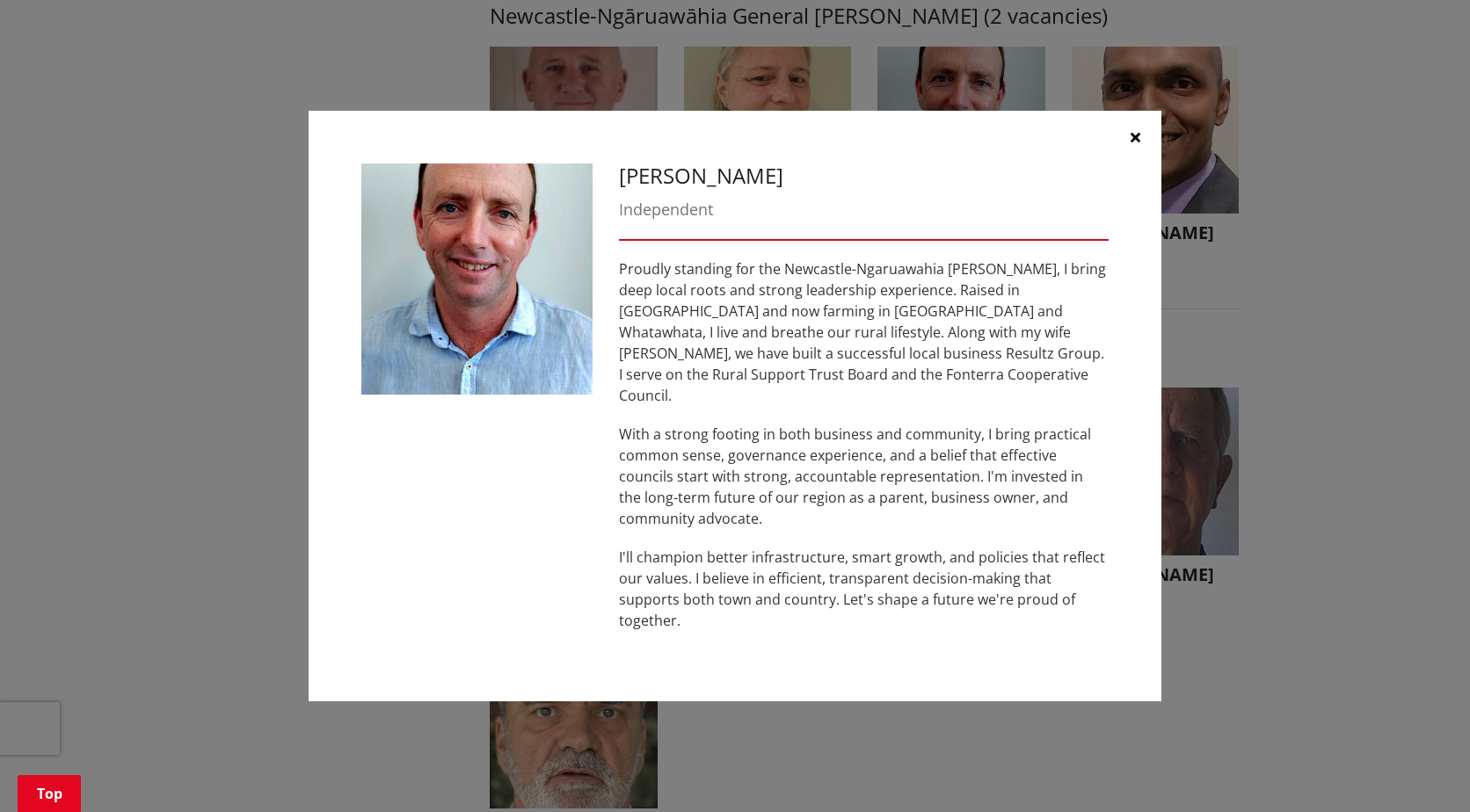
click at [1128, 158] on button "button" at bounding box center [1134, 137] width 53 height 53
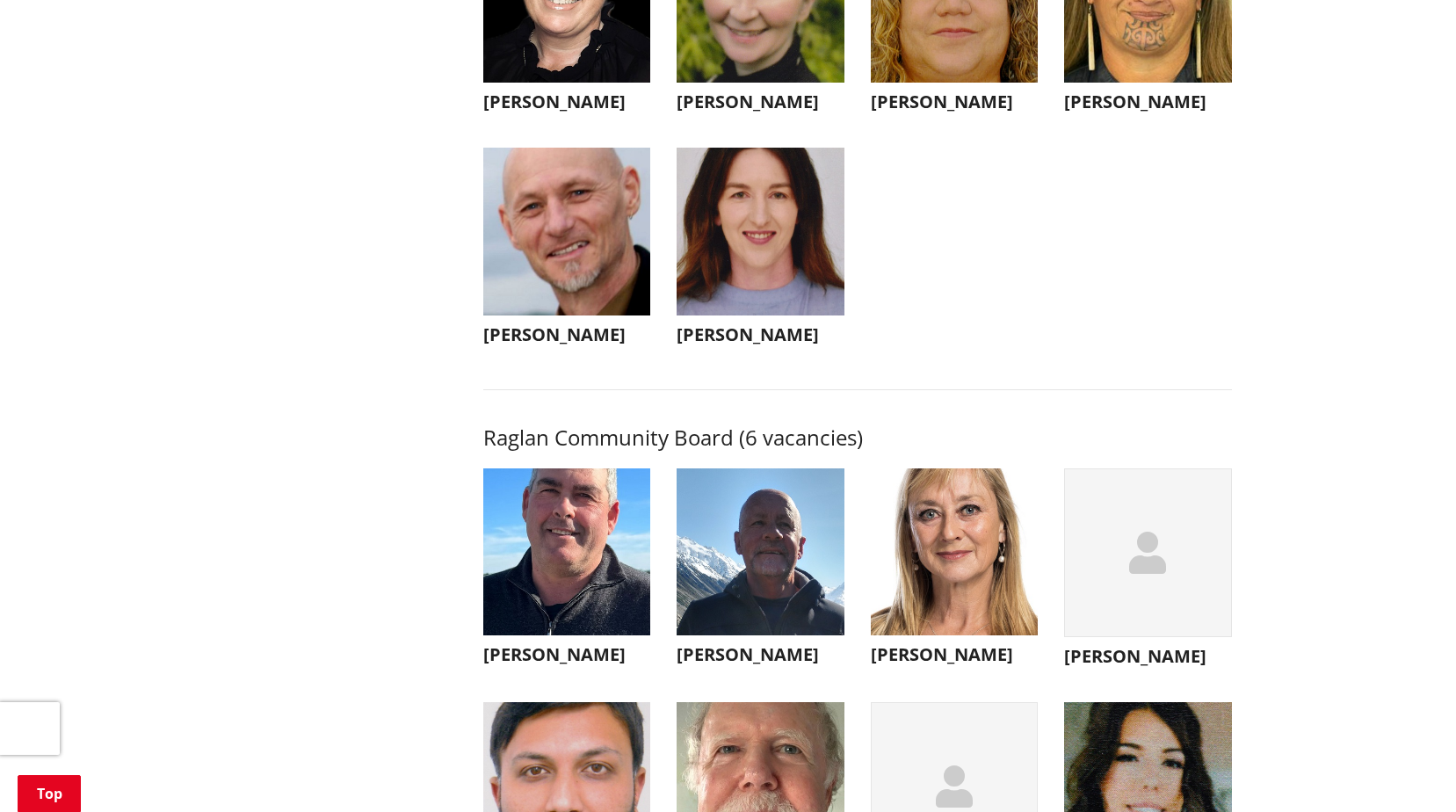
scroll to position [6062, 0]
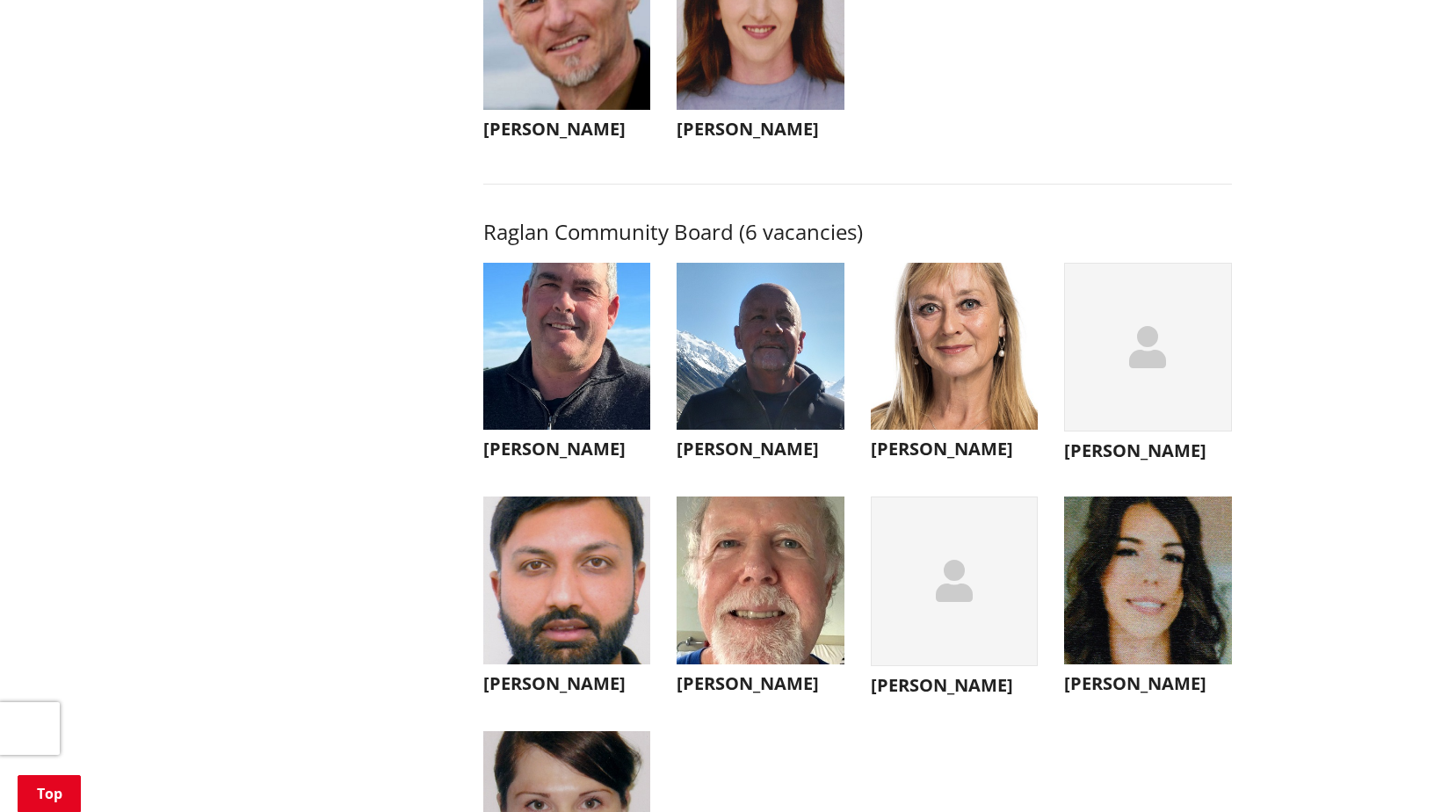
click at [732, 390] on img "button" at bounding box center [760, 346] width 168 height 168
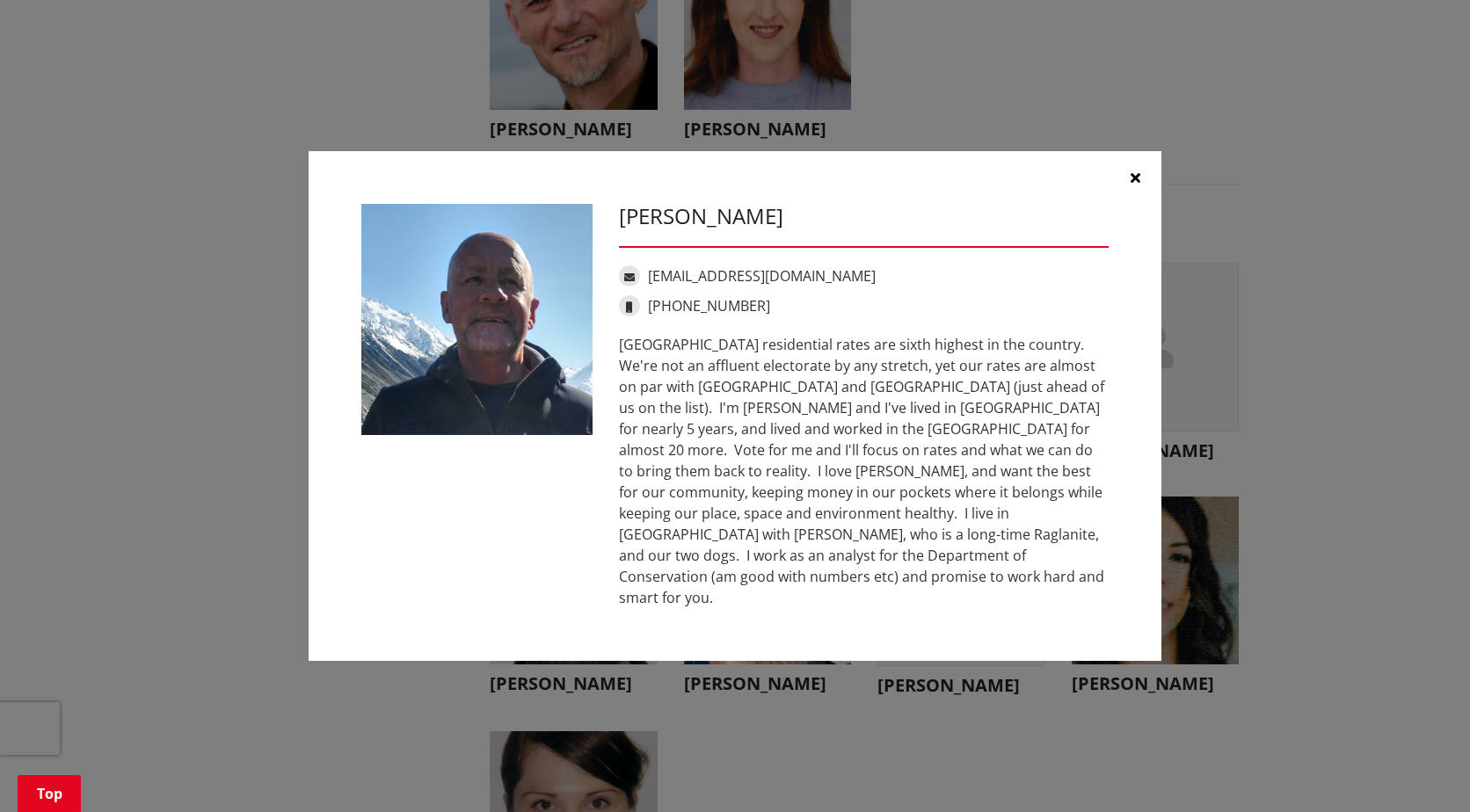
click at [1128, 183] on button "button" at bounding box center [1134, 176] width 53 height 53
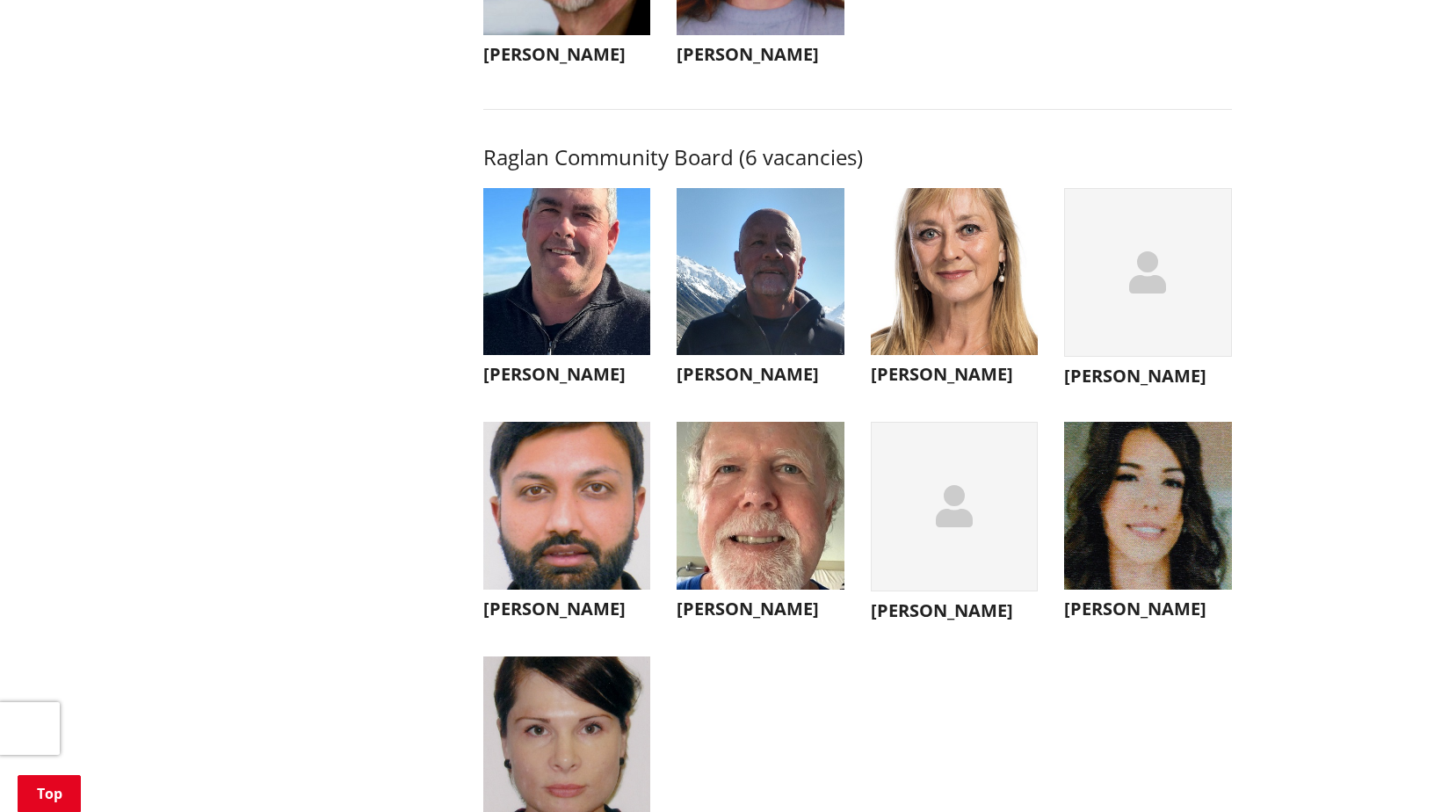
scroll to position [6237, 0]
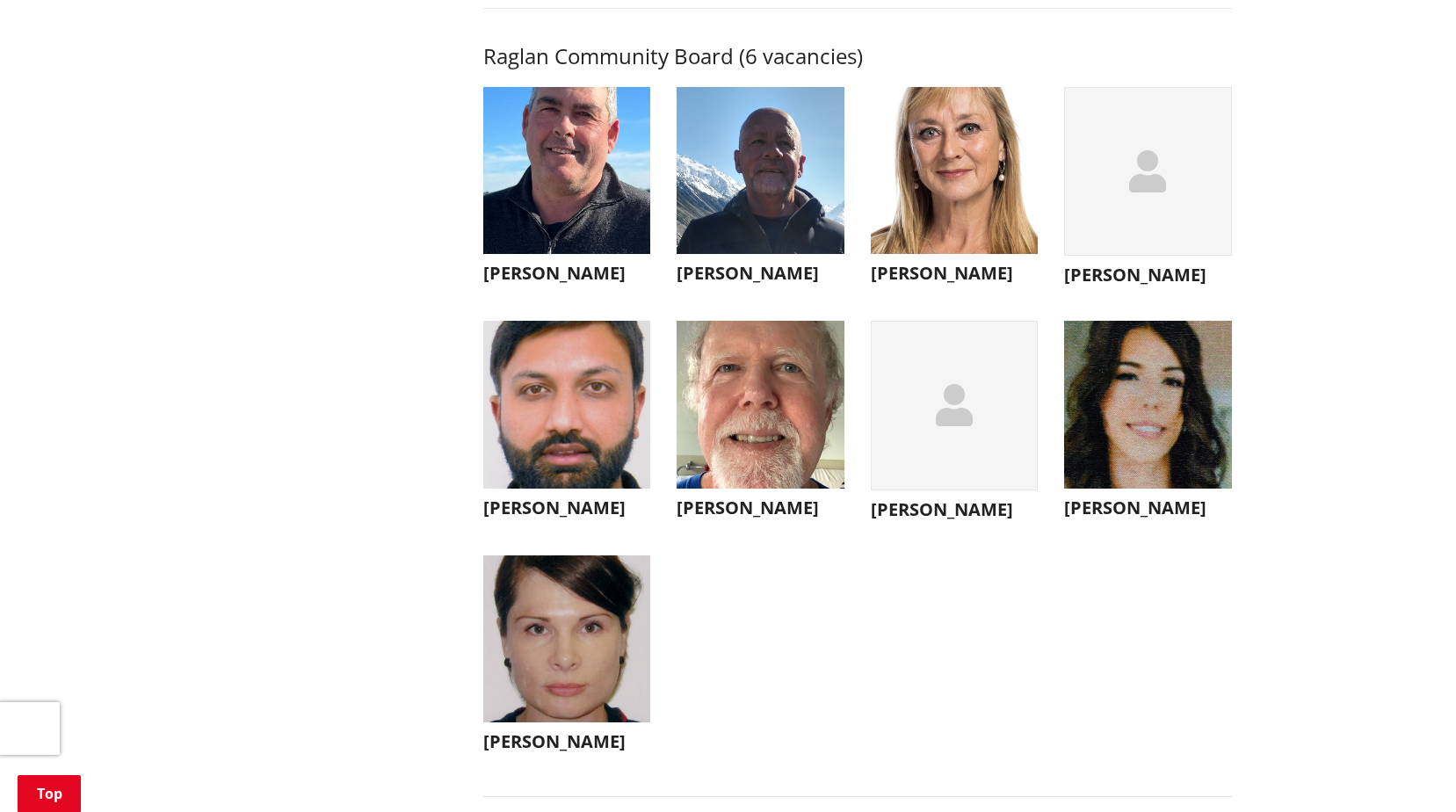
click at [1116, 257] on div "button" at bounding box center [1148, 172] width 168 height 170
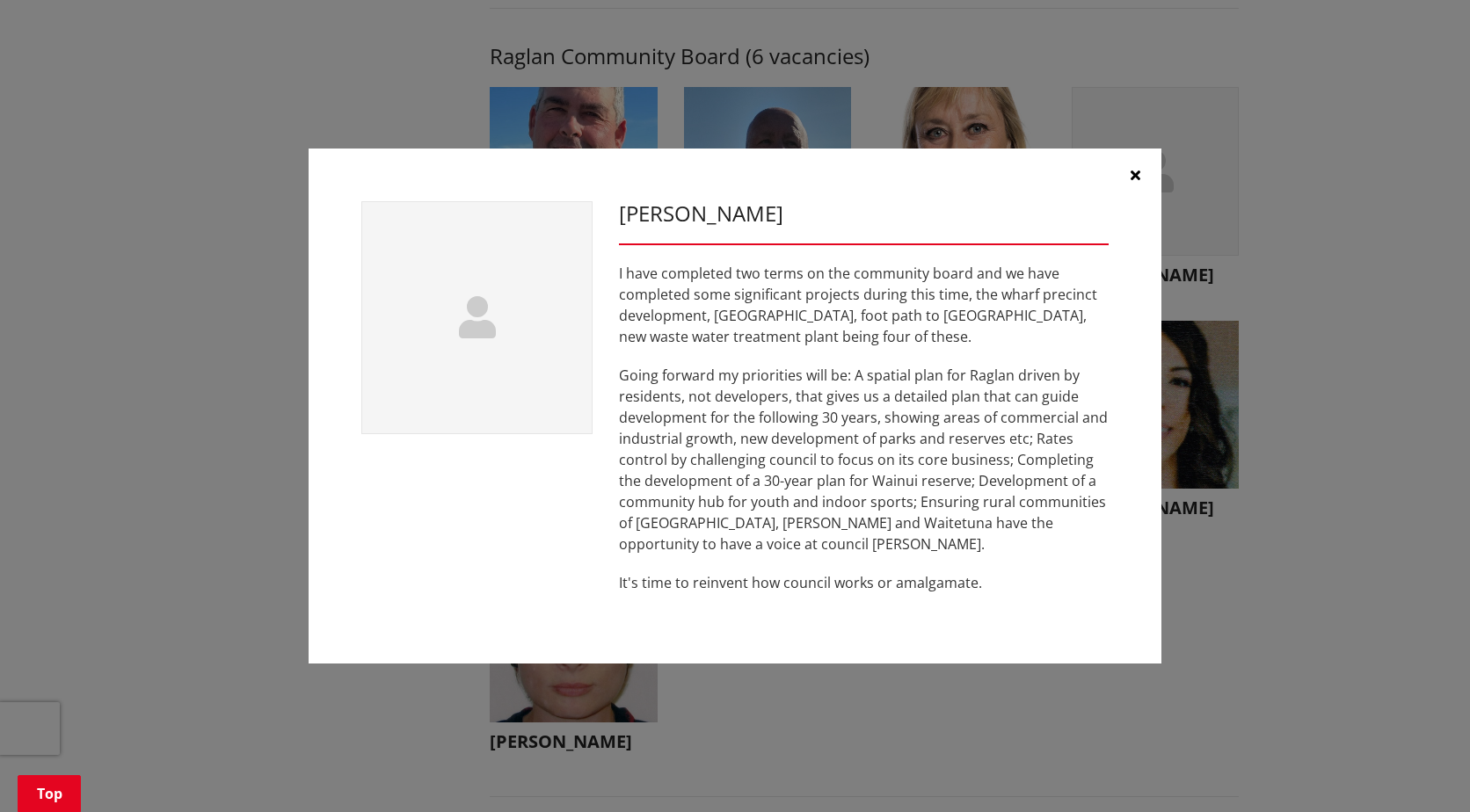
click at [1125, 167] on button "button" at bounding box center [1134, 174] width 53 height 53
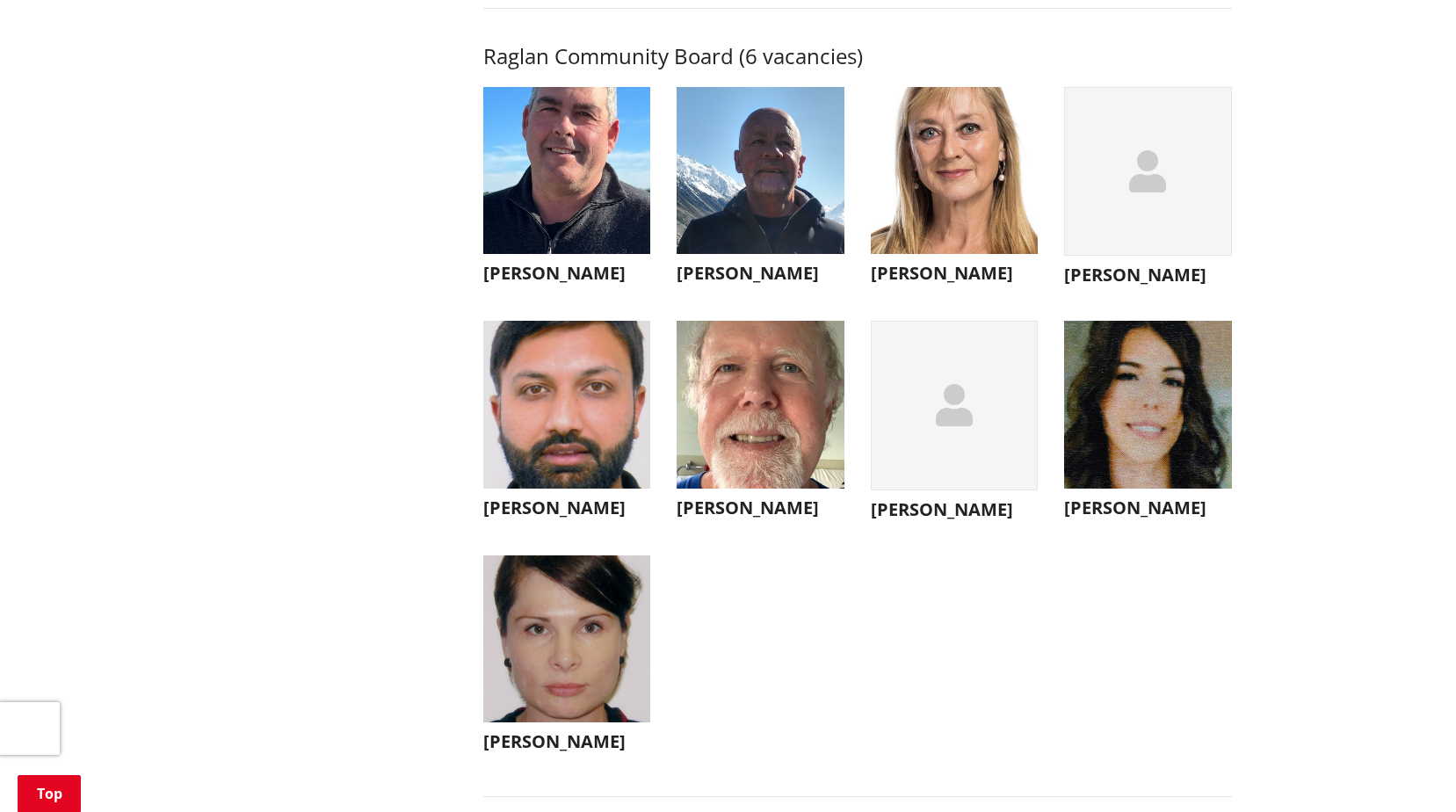
click at [789, 237] on img "button" at bounding box center [760, 171] width 168 height 168
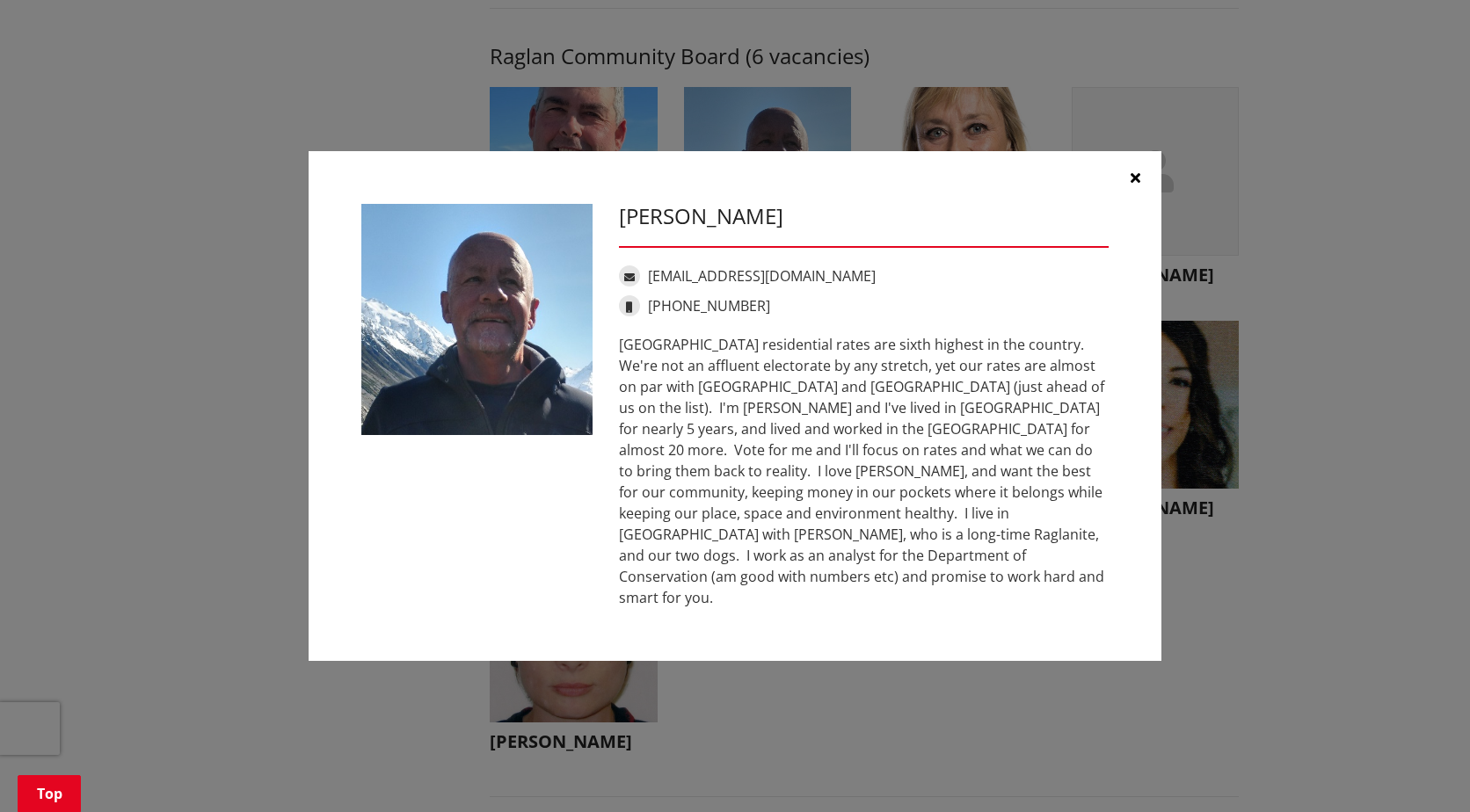
click at [1152, 185] on button "button" at bounding box center [1134, 176] width 53 height 53
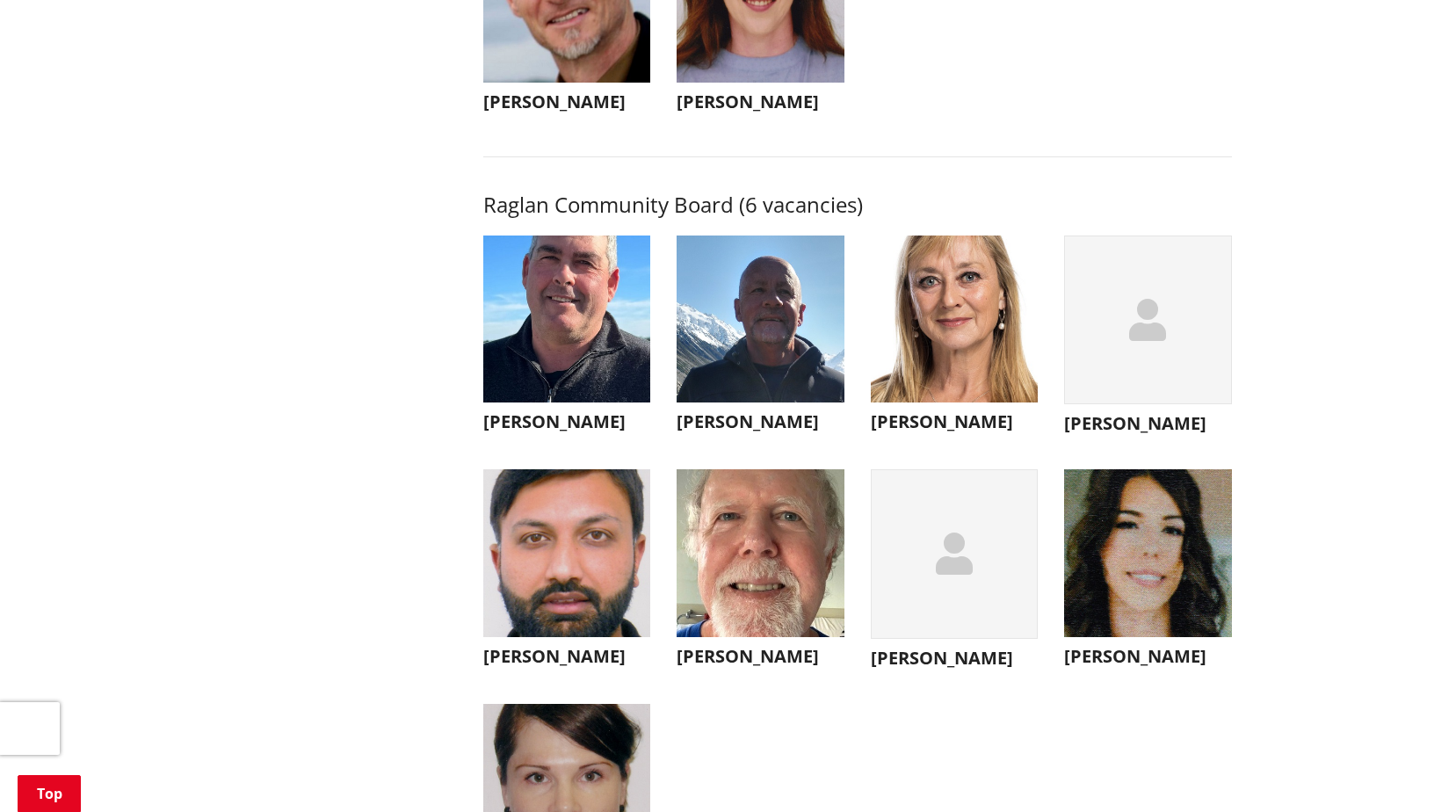
scroll to position [6062, 0]
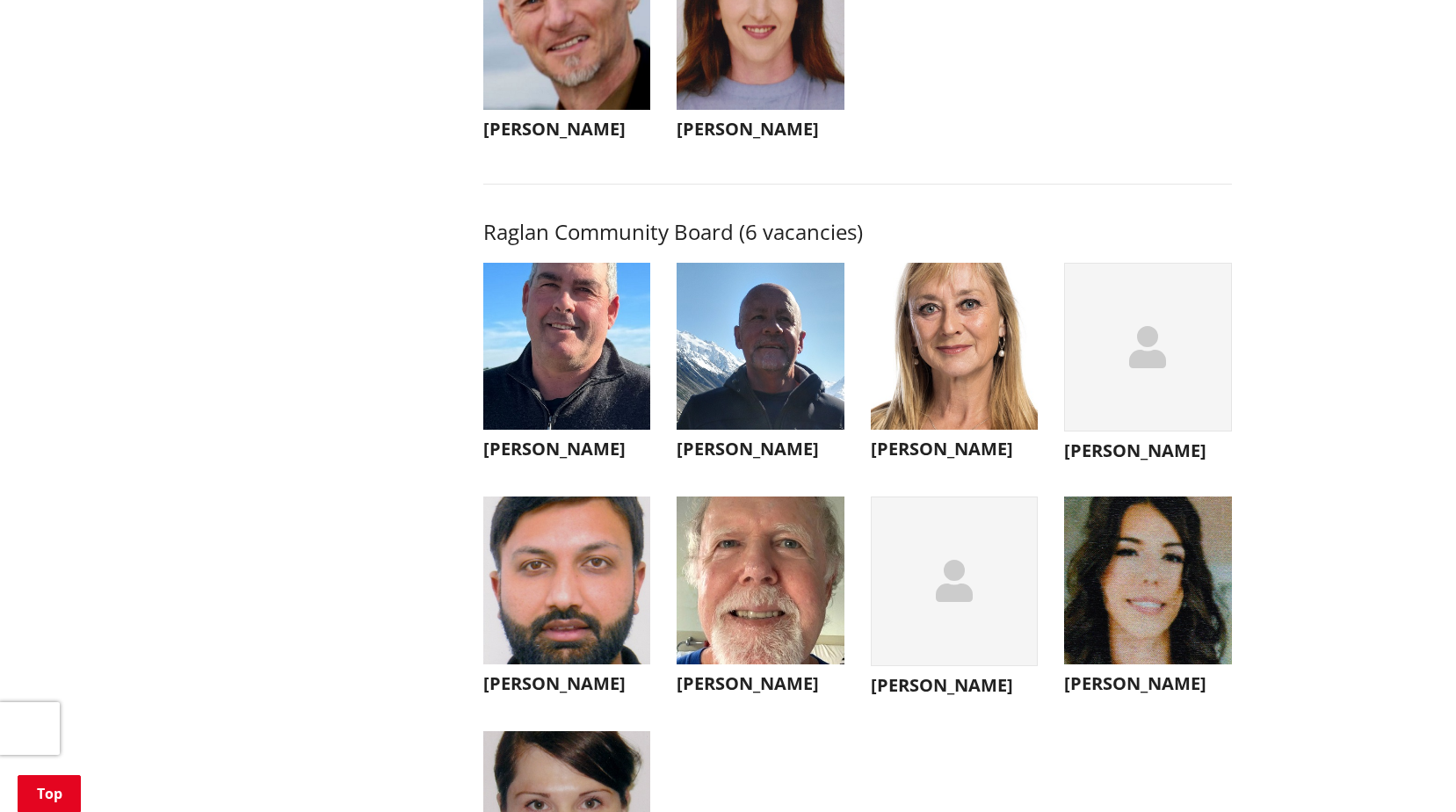
click at [507, 344] on img "button" at bounding box center [566, 346] width 168 height 168
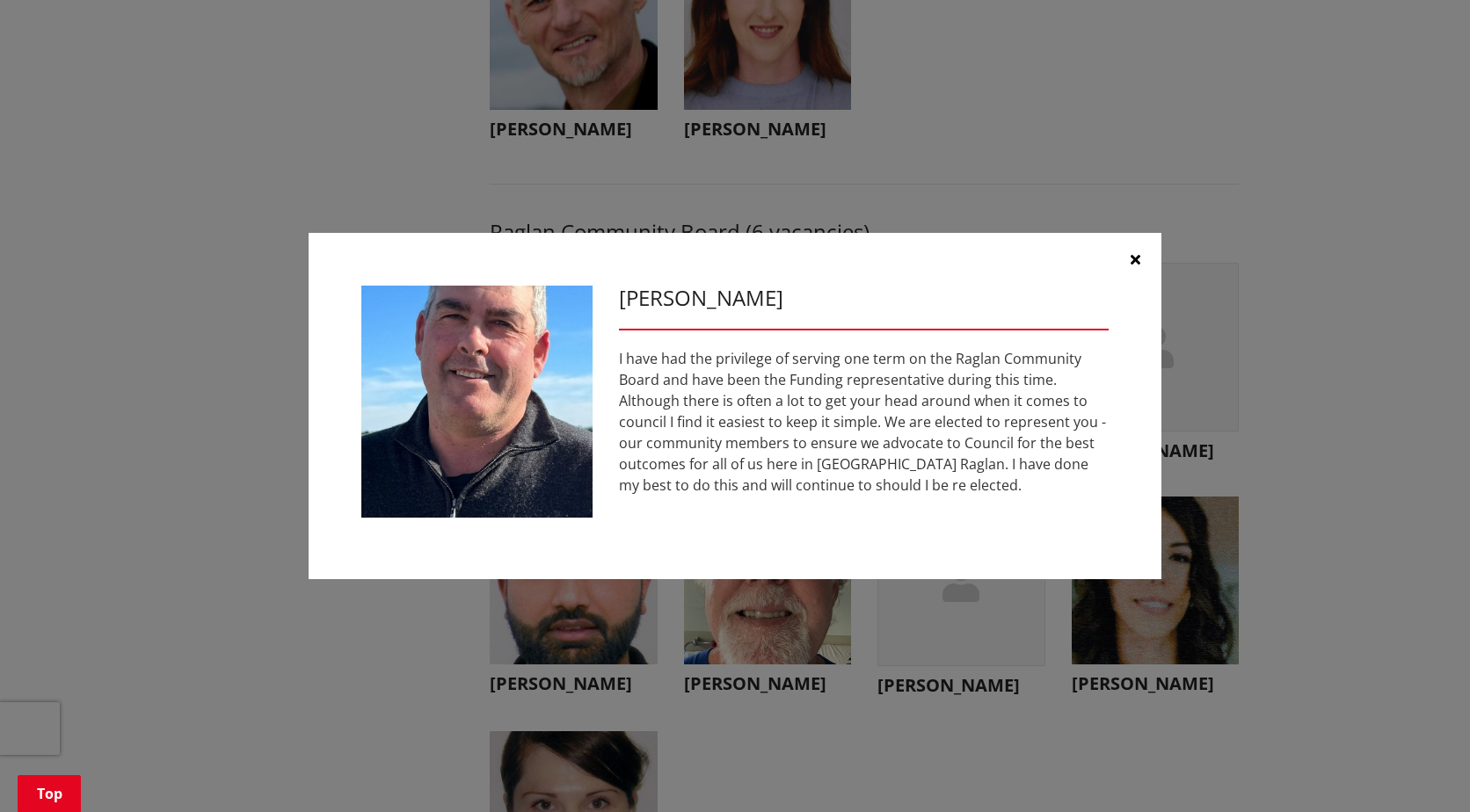
click at [1142, 263] on button "button" at bounding box center [1134, 259] width 53 height 53
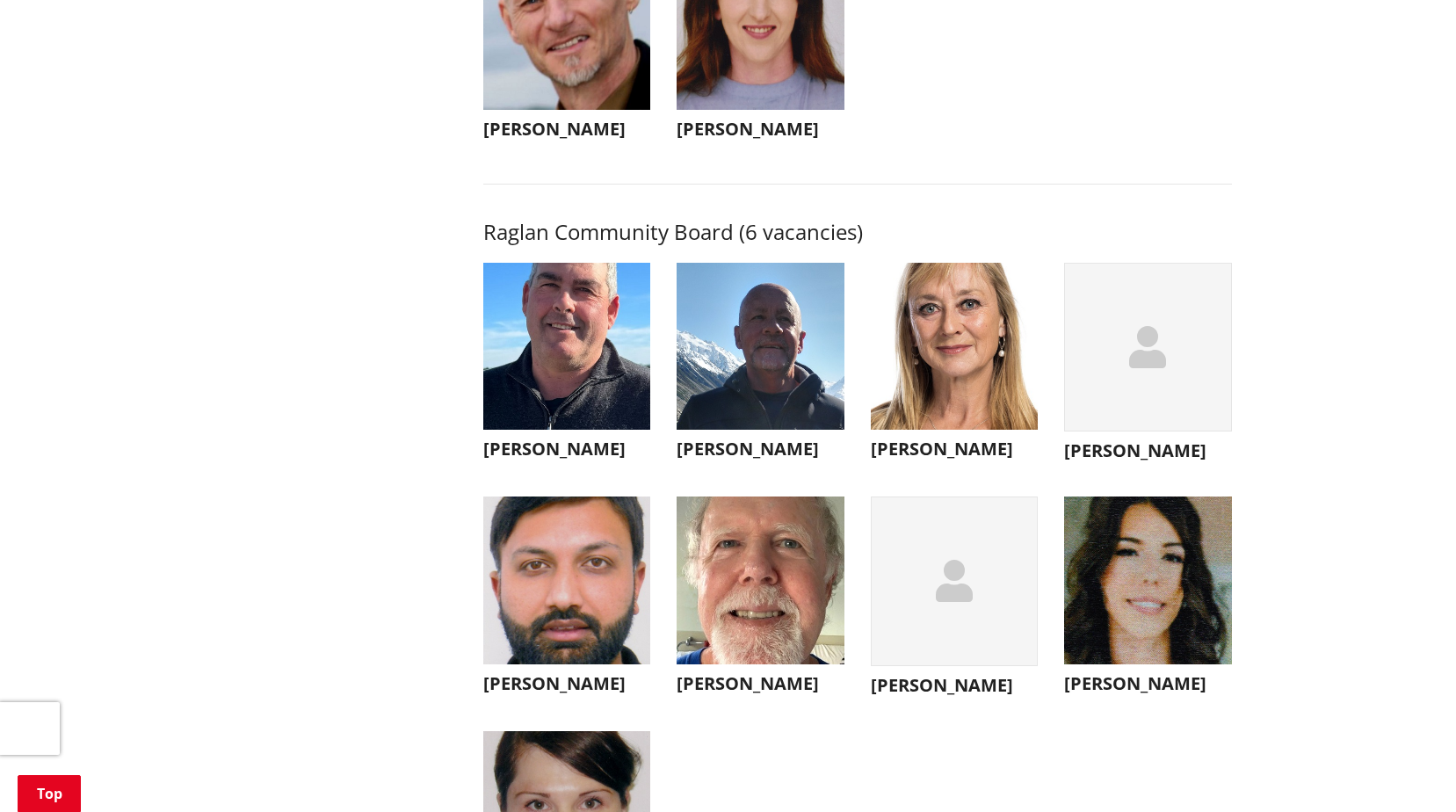
click at [1173, 367] on div "button" at bounding box center [1148, 347] width 168 height 170
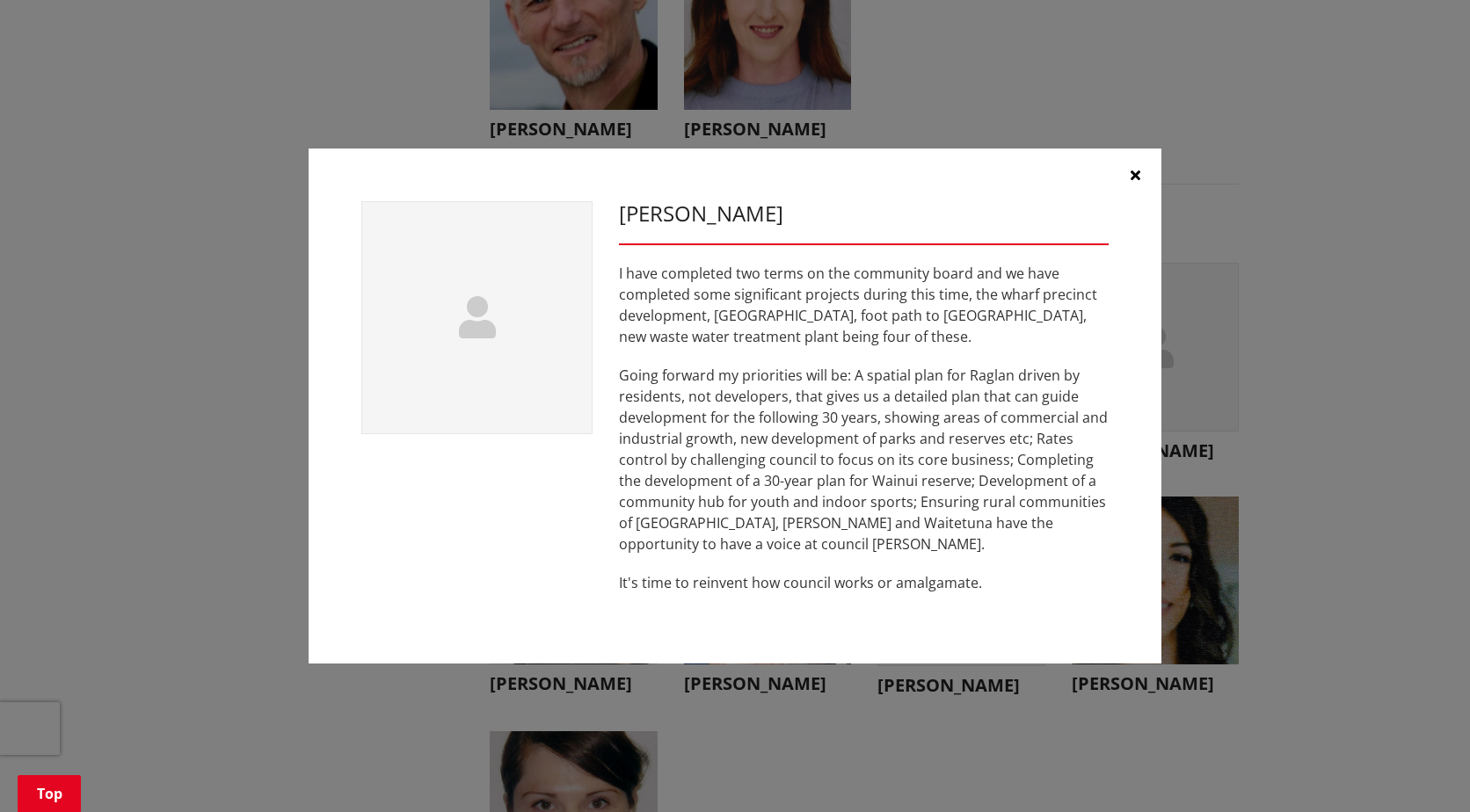
click at [1143, 174] on button "button" at bounding box center [1134, 174] width 53 height 53
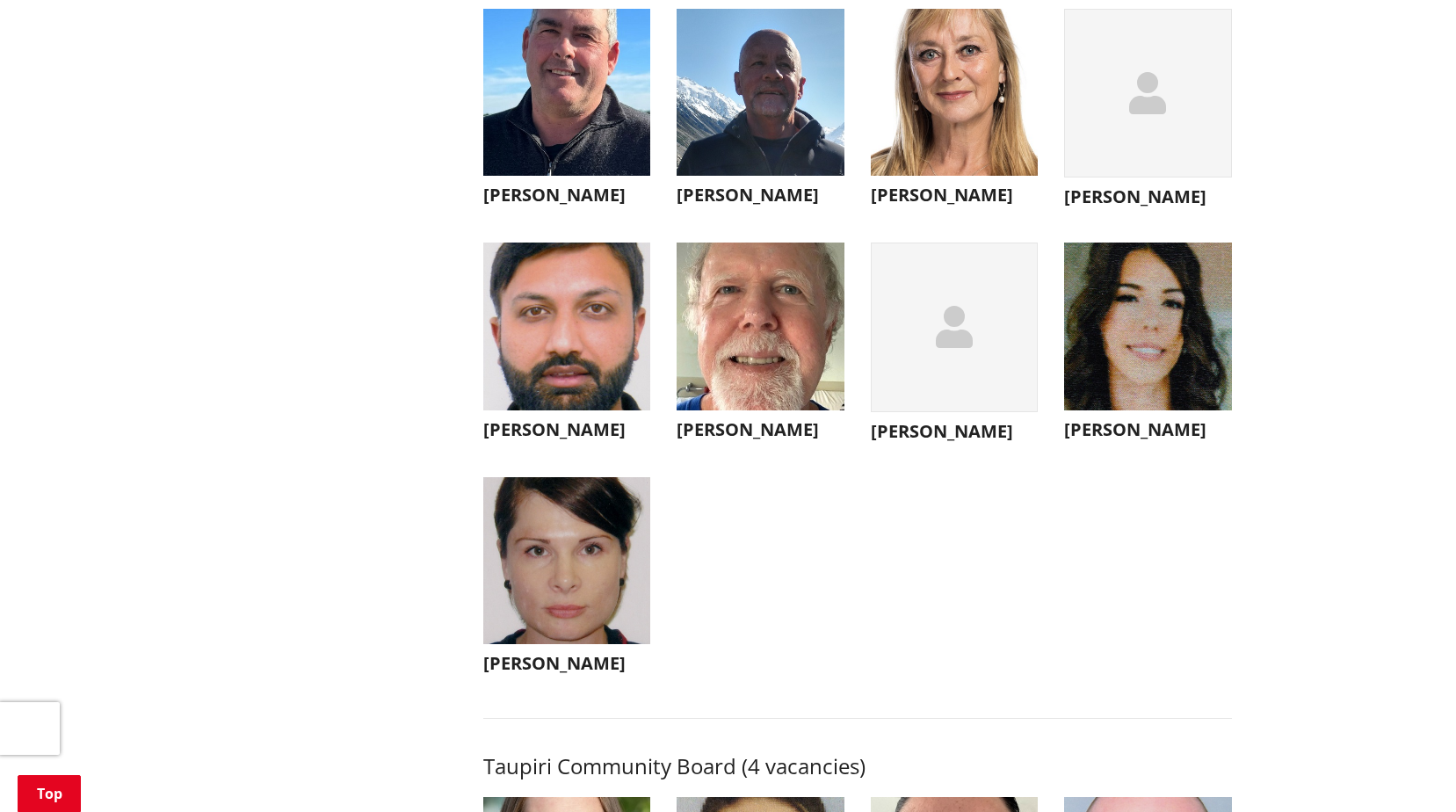
scroll to position [6413, 0]
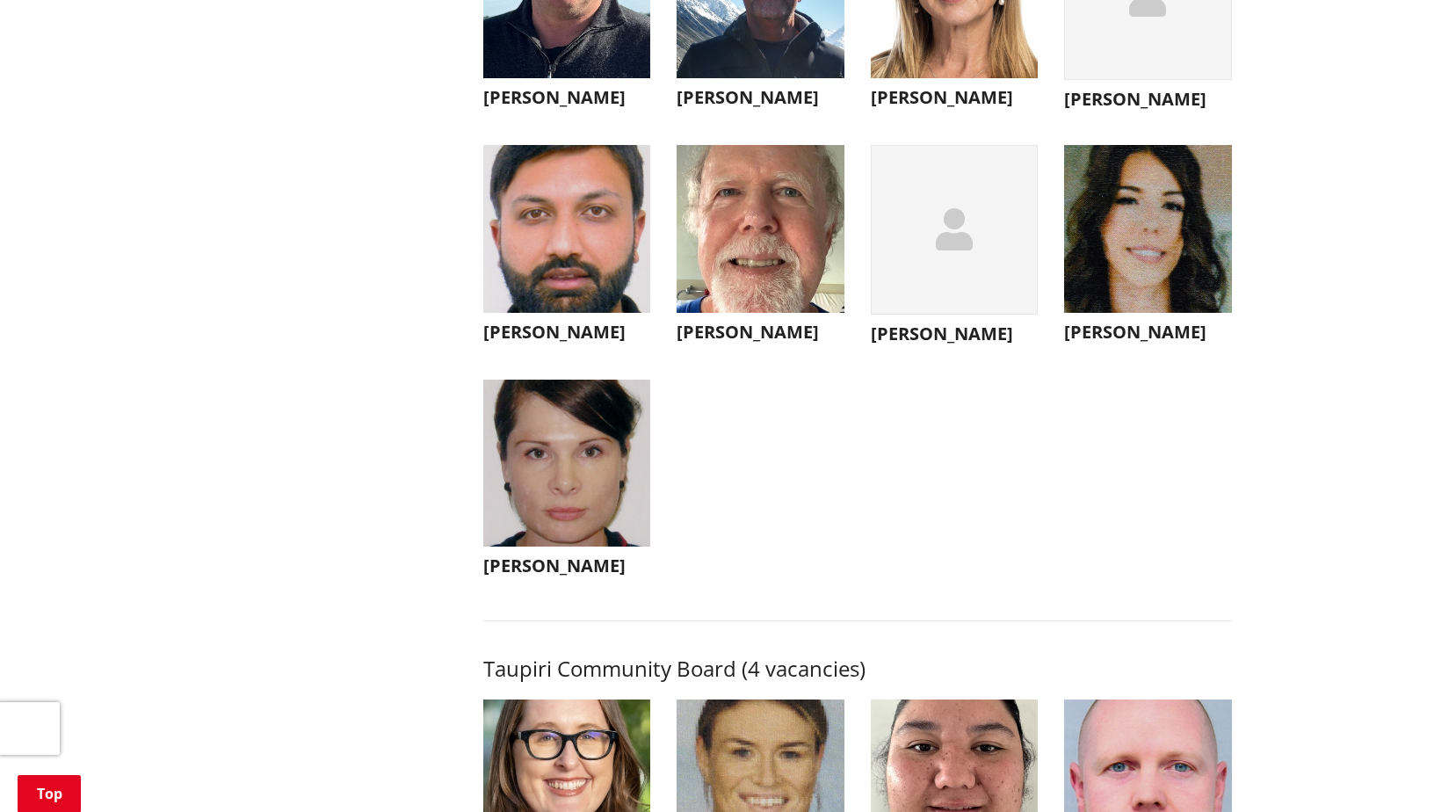
click at [560, 312] on img "button" at bounding box center [566, 228] width 168 height 168
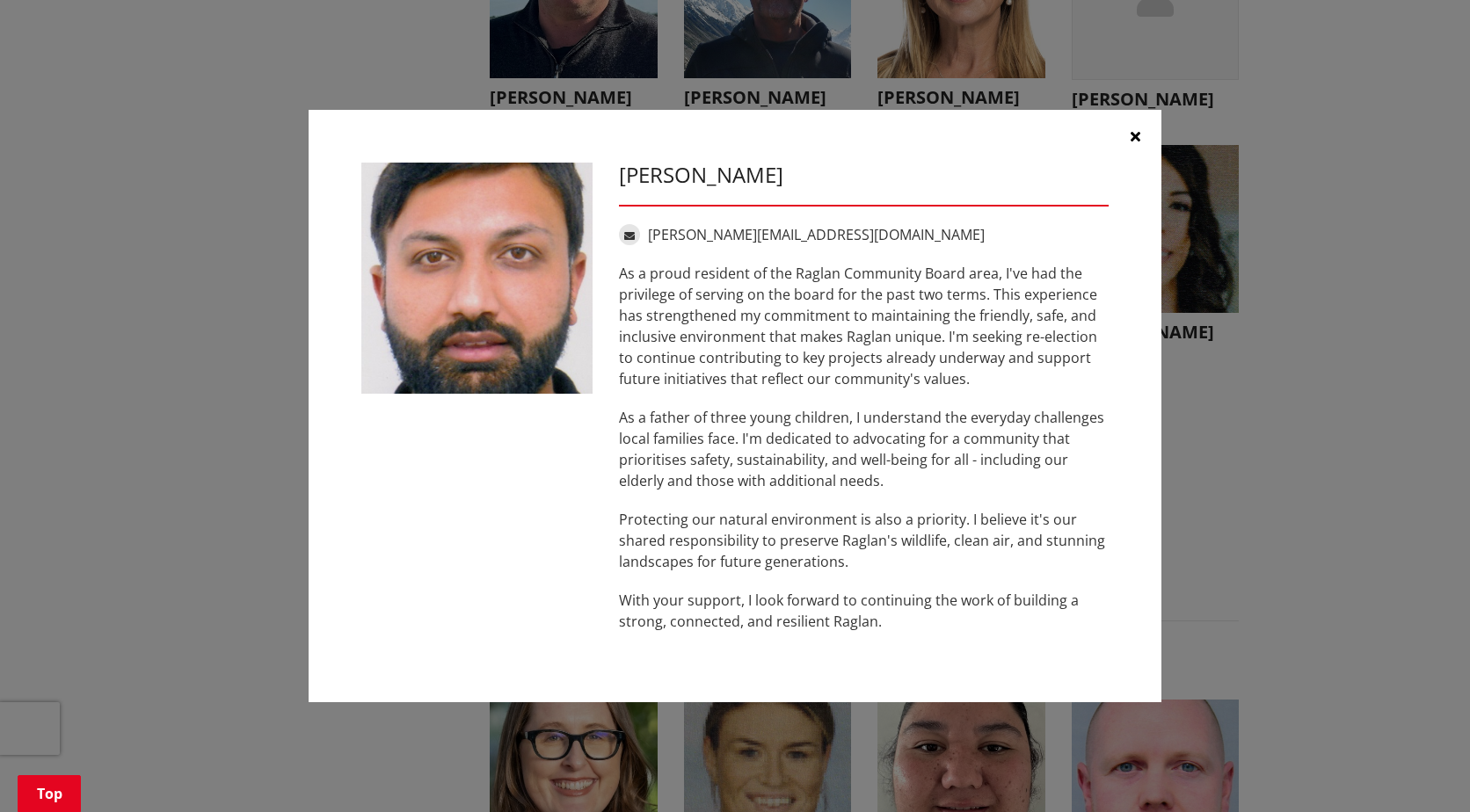
click at [1137, 129] on icon "button" at bounding box center [1136, 136] width 10 height 14
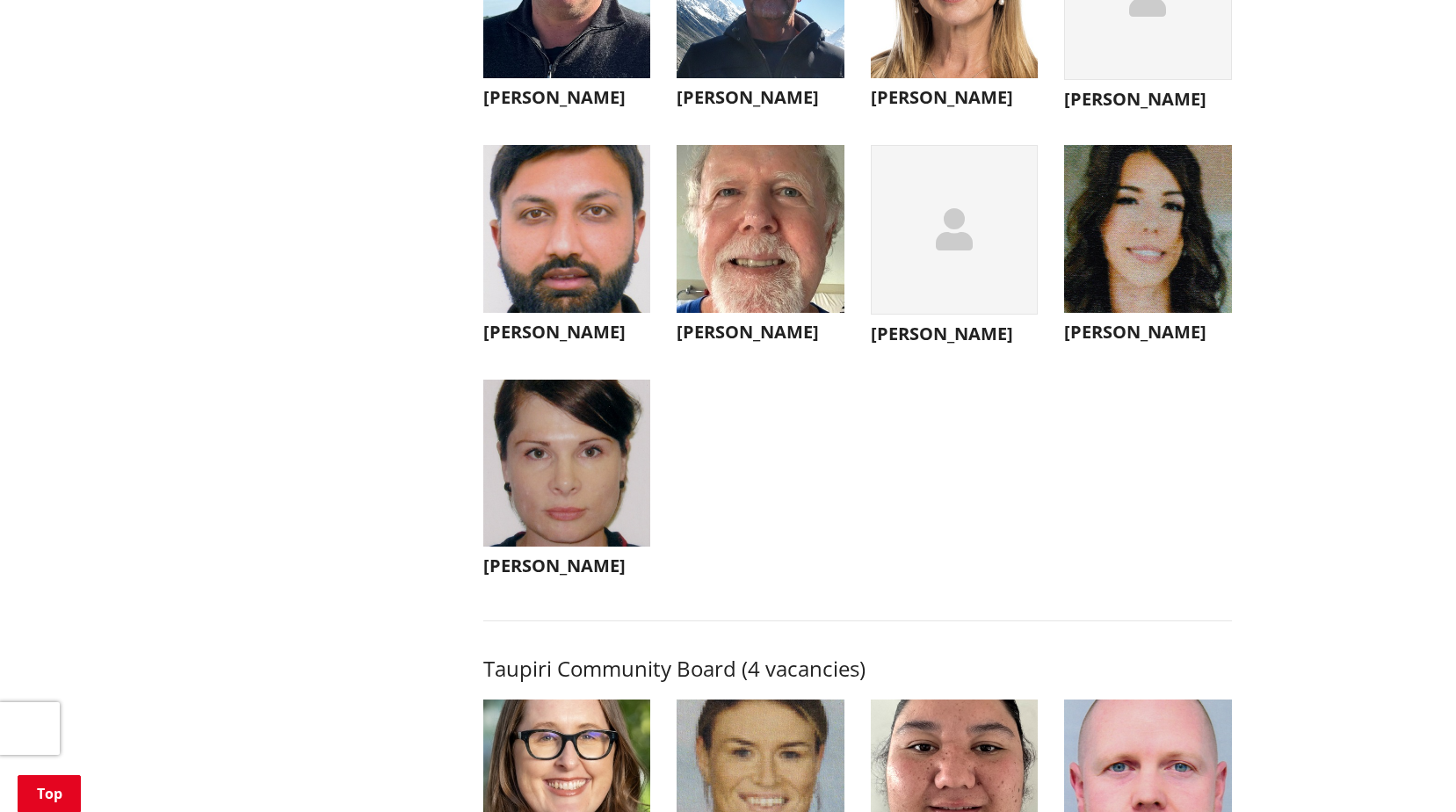
click at [1142, 311] on img "button" at bounding box center [1148, 228] width 168 height 168
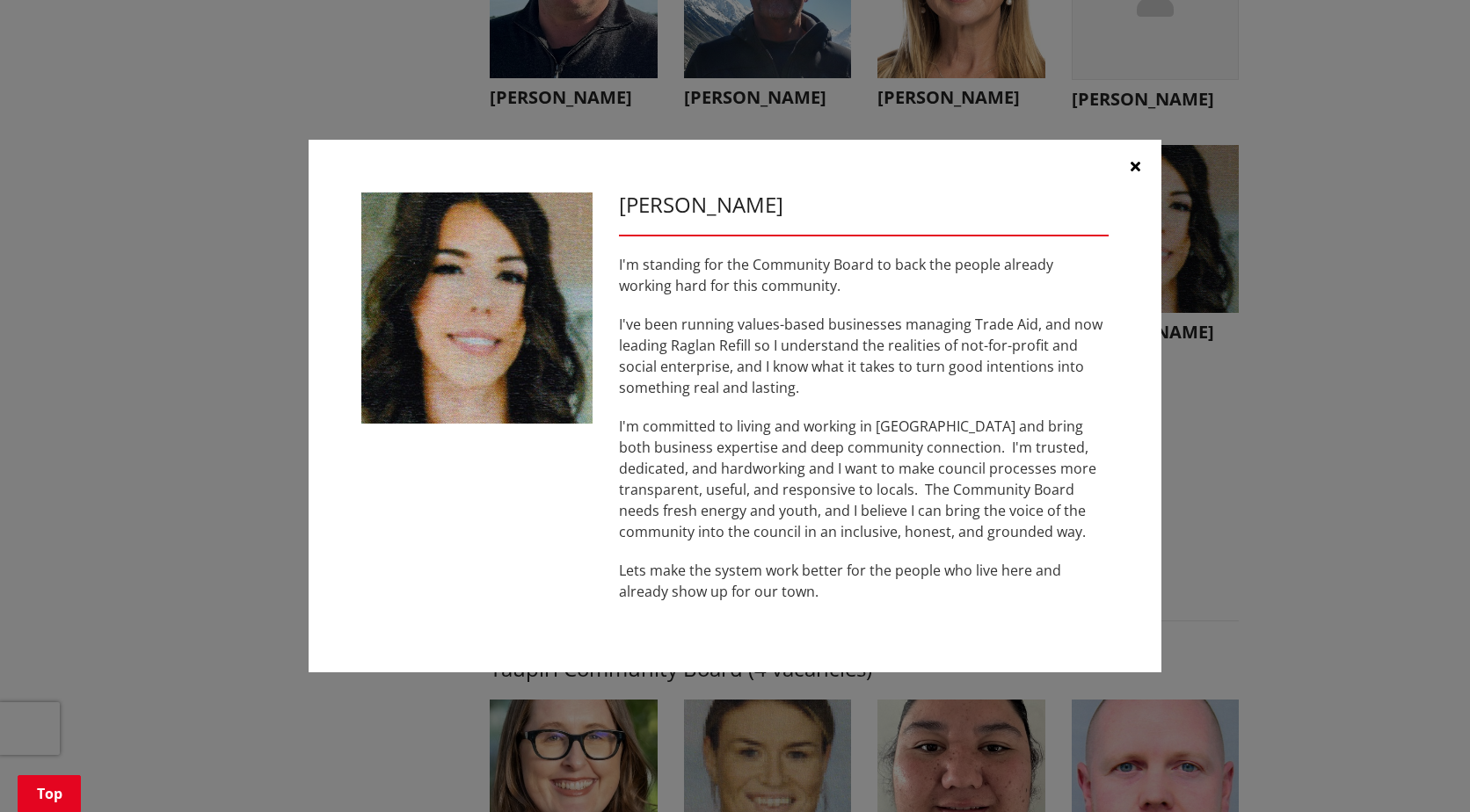
click at [1140, 166] on button "button" at bounding box center [1134, 166] width 53 height 53
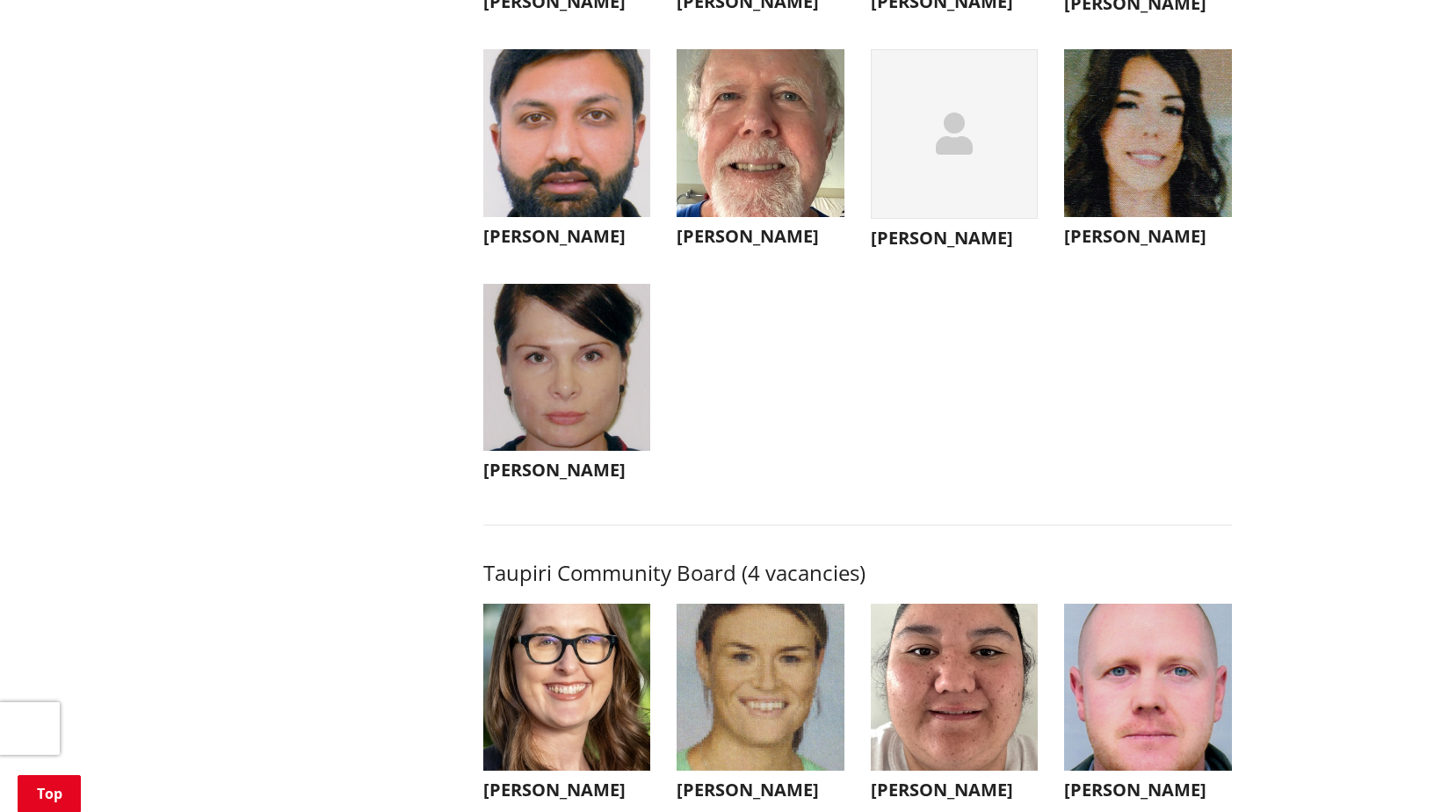
scroll to position [6501, 0]
